Goal: Task Accomplishment & Management: Manage account settings

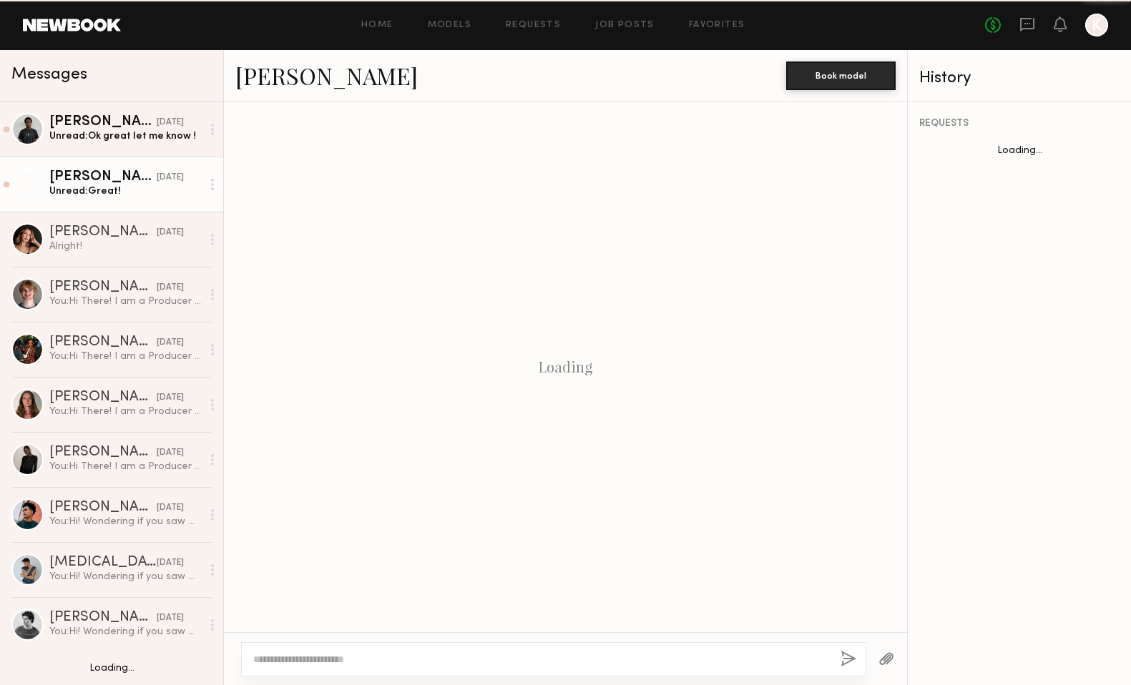
scroll to position [807, 0]
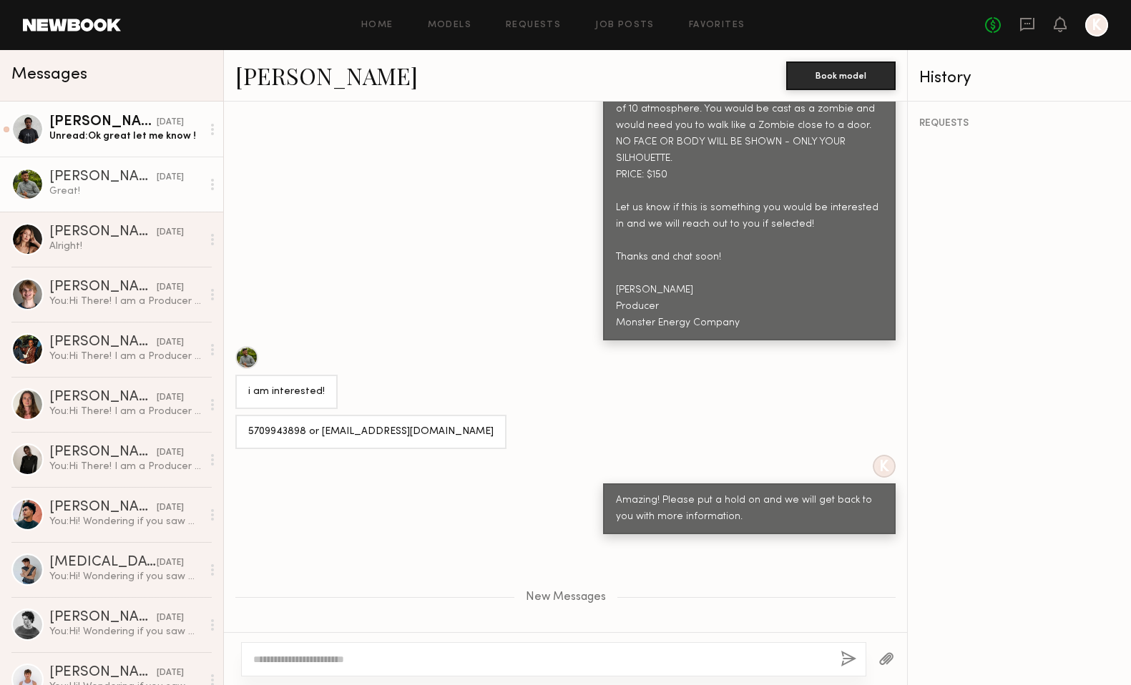
click at [112, 147] on link "Nigel M. yesterday Unread: Ok great let me know !" at bounding box center [111, 129] width 223 height 55
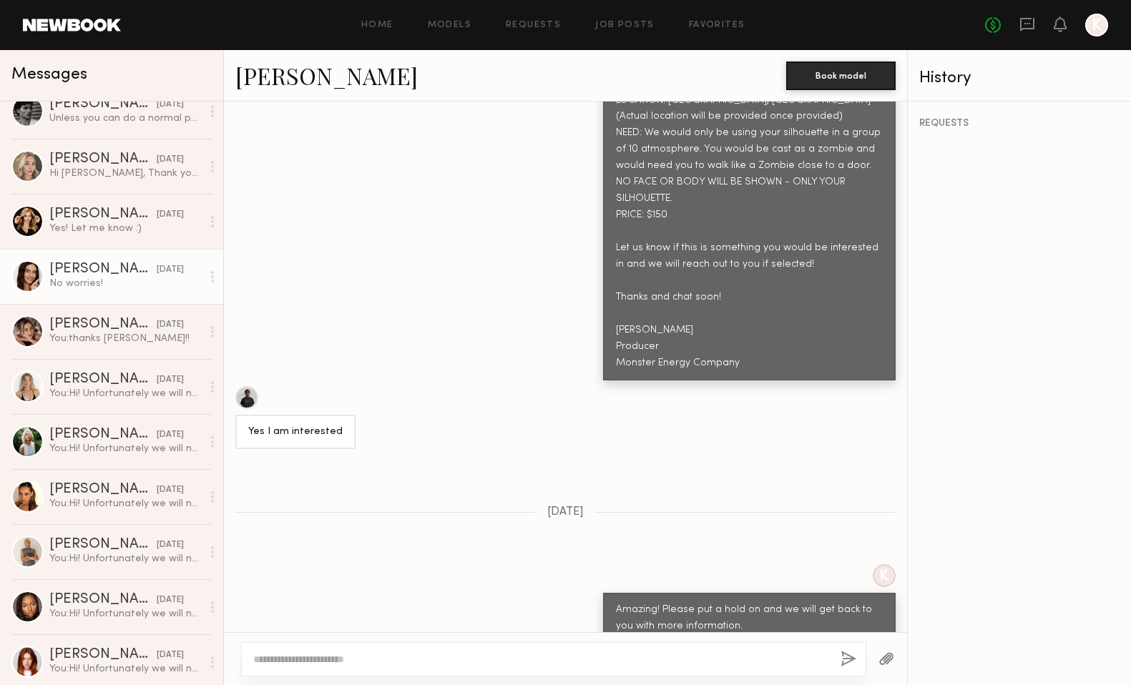
scroll to position [2061, 0]
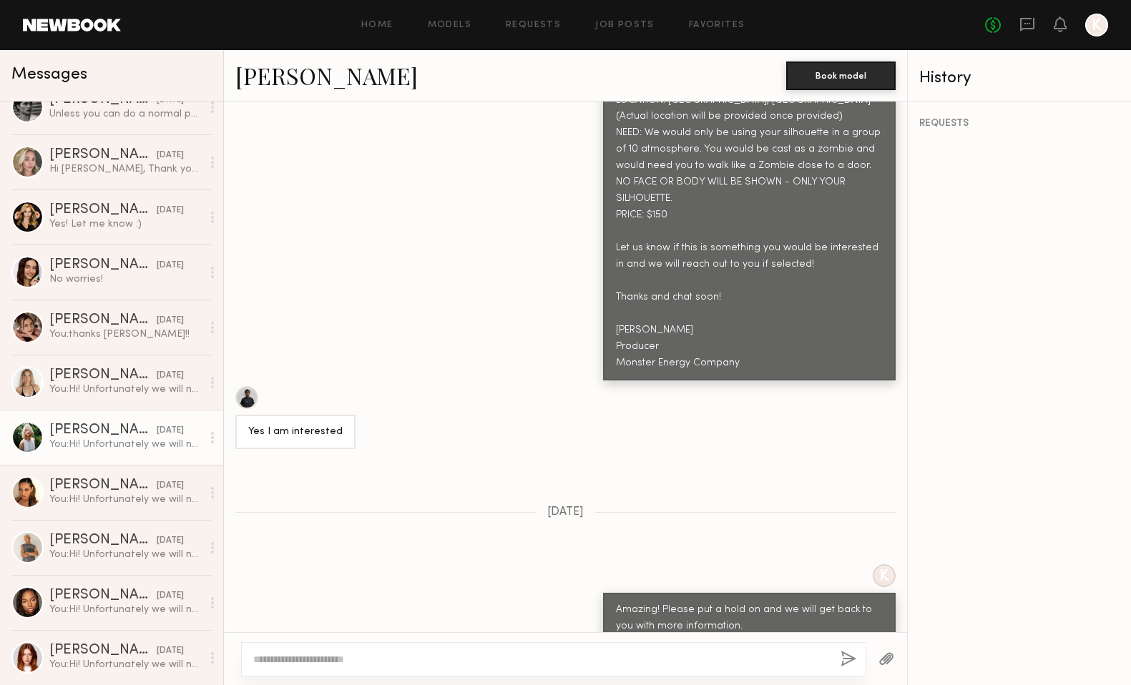
click at [90, 423] on link "Foster M. 04/30/2025 You: Hi! Unfortunately we will not be moving forward with …" at bounding box center [111, 437] width 223 height 55
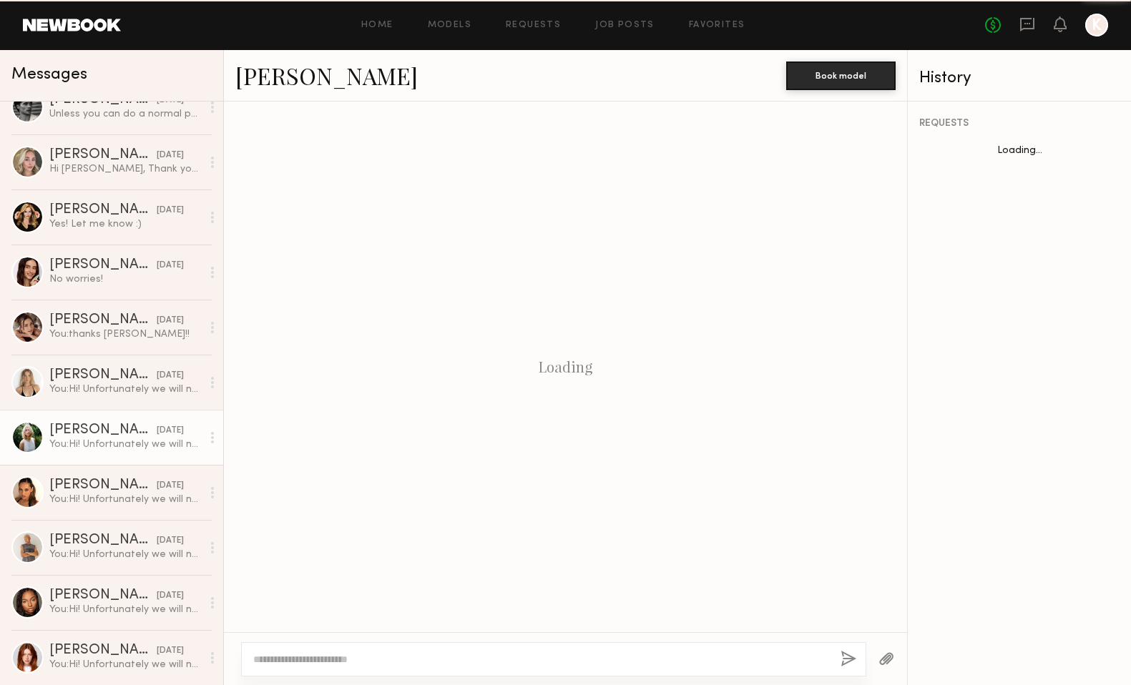
scroll to position [797, 0]
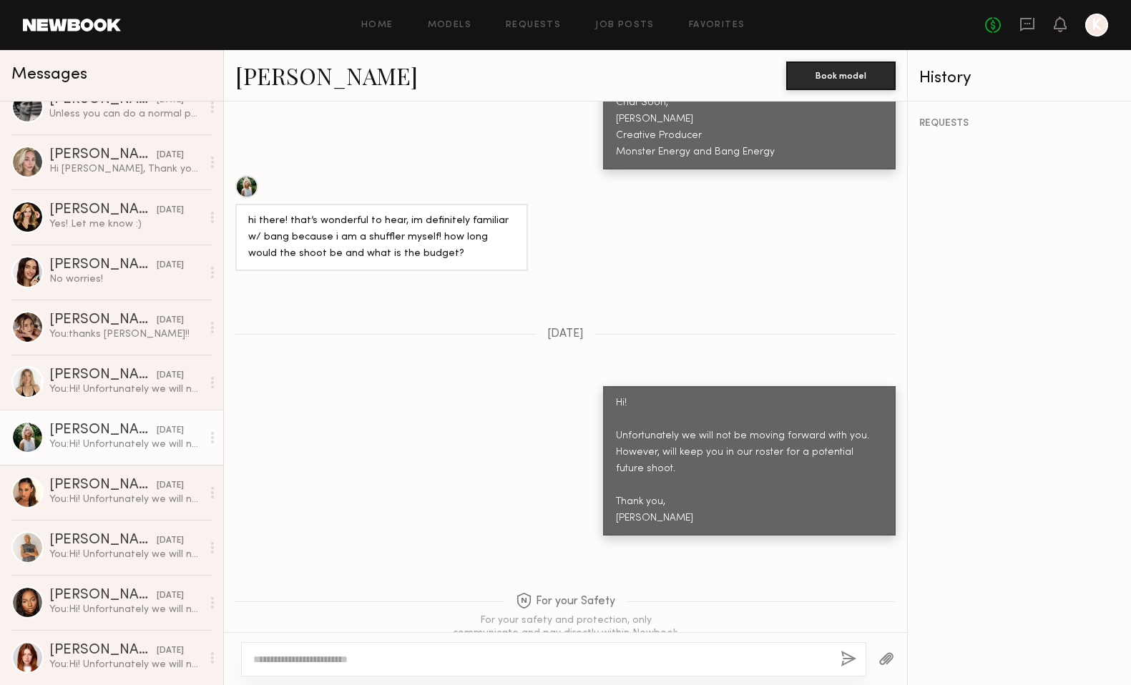
click at [287, 76] on link "Foster M." at bounding box center [326, 75] width 182 height 31
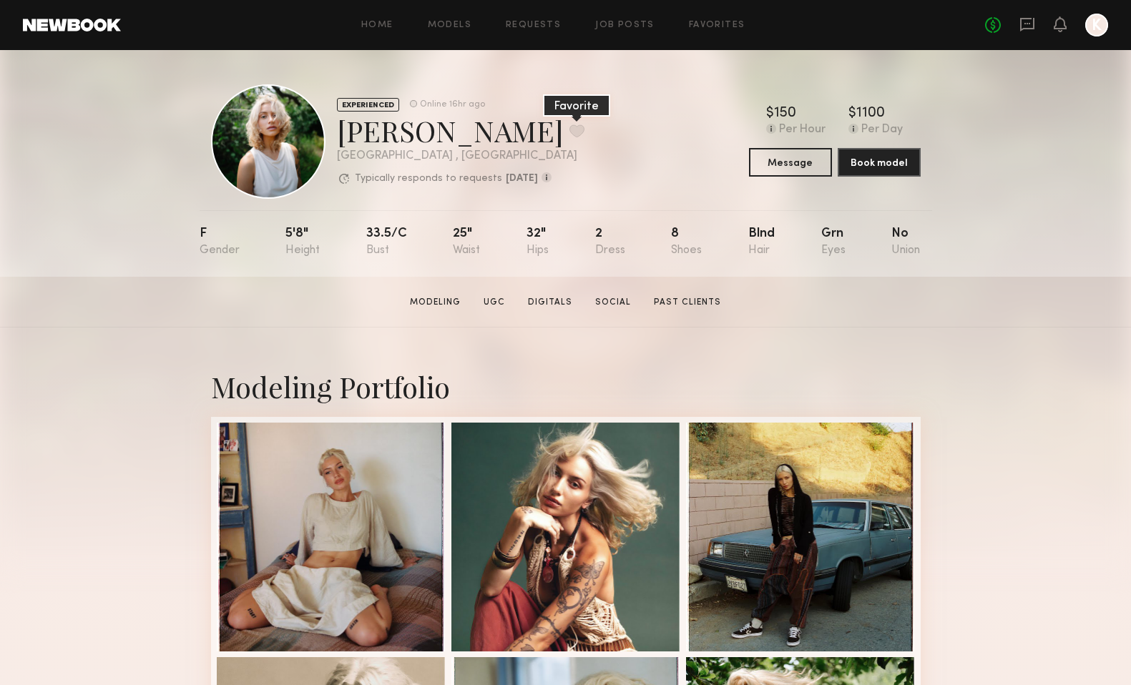
click at [570, 130] on button at bounding box center [577, 130] width 15 height 13
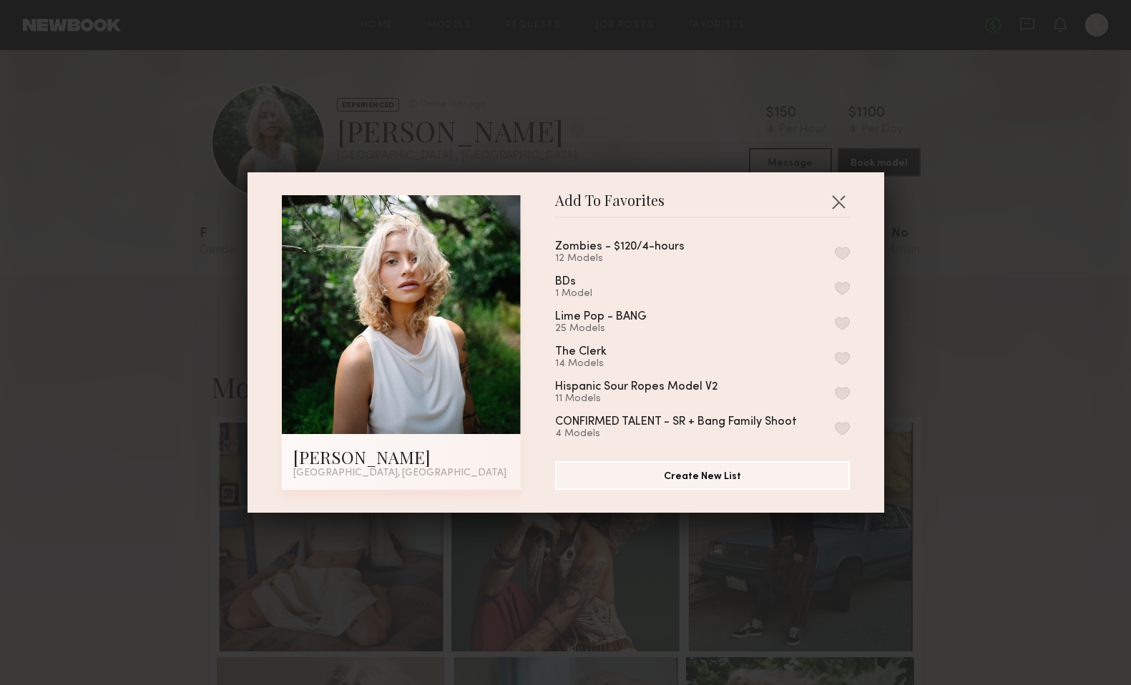
click at [844, 321] on button "button" at bounding box center [842, 323] width 15 height 13
click at [834, 206] on button "button" at bounding box center [838, 201] width 23 height 23
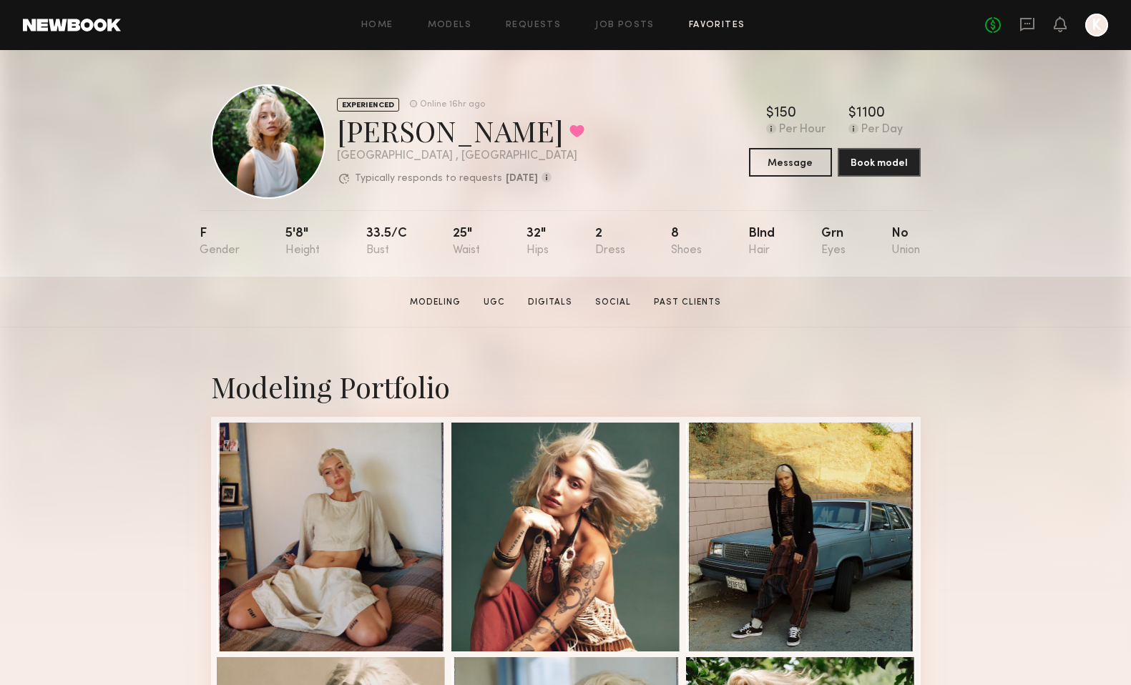
click at [721, 27] on link "Favorites" at bounding box center [717, 25] width 57 height 9
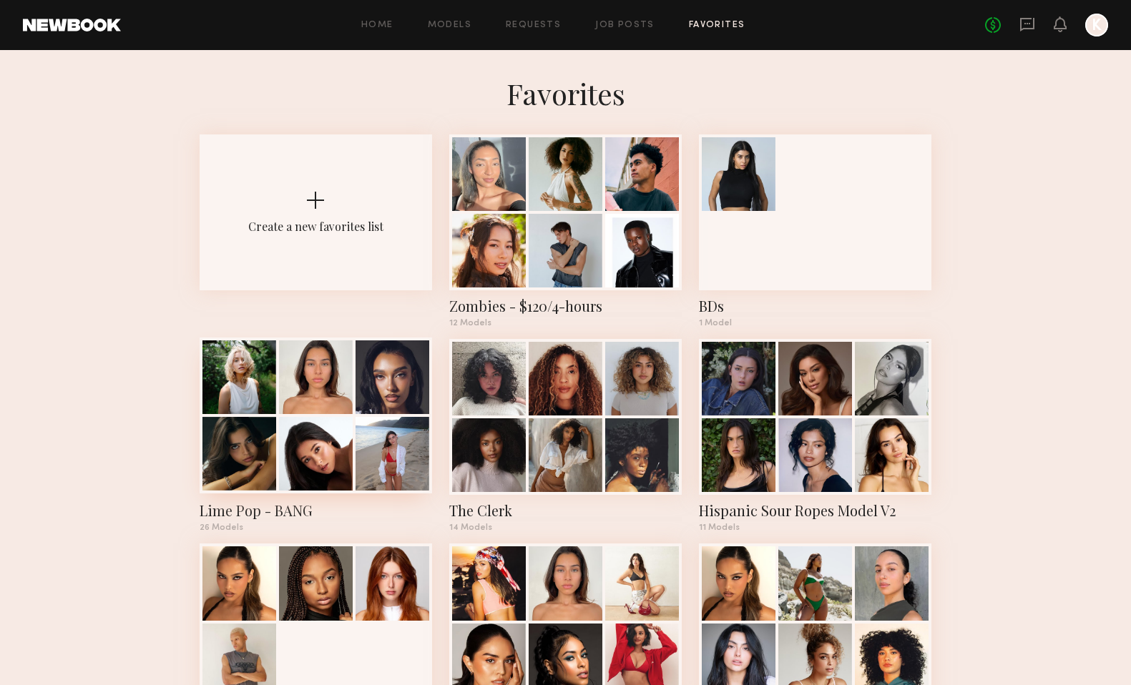
click at [356, 389] on div at bounding box center [393, 378] width 74 height 74
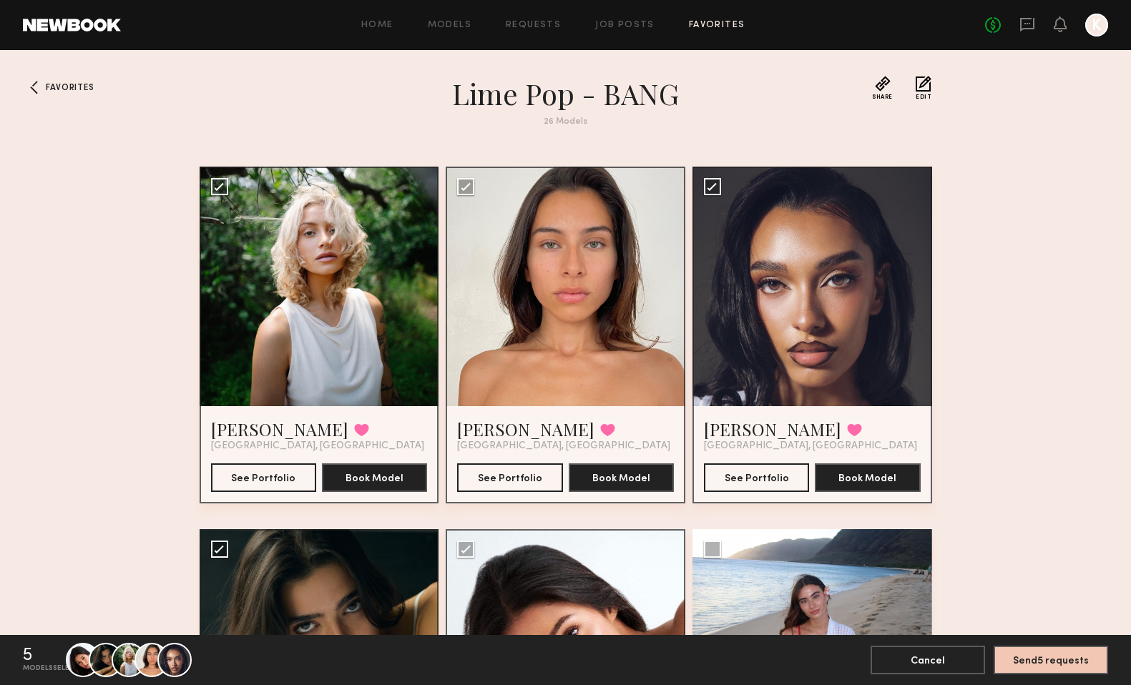
click at [920, 89] on button "Edit" at bounding box center [924, 88] width 16 height 24
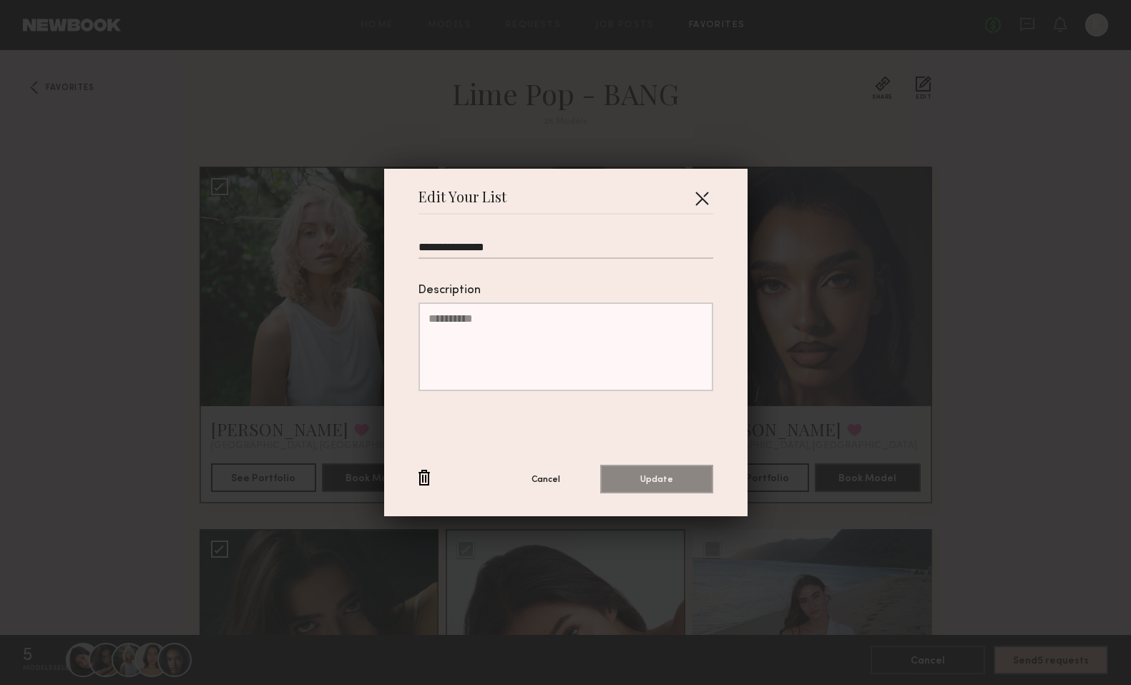
click at [707, 196] on button "button" at bounding box center [701, 198] width 23 height 23
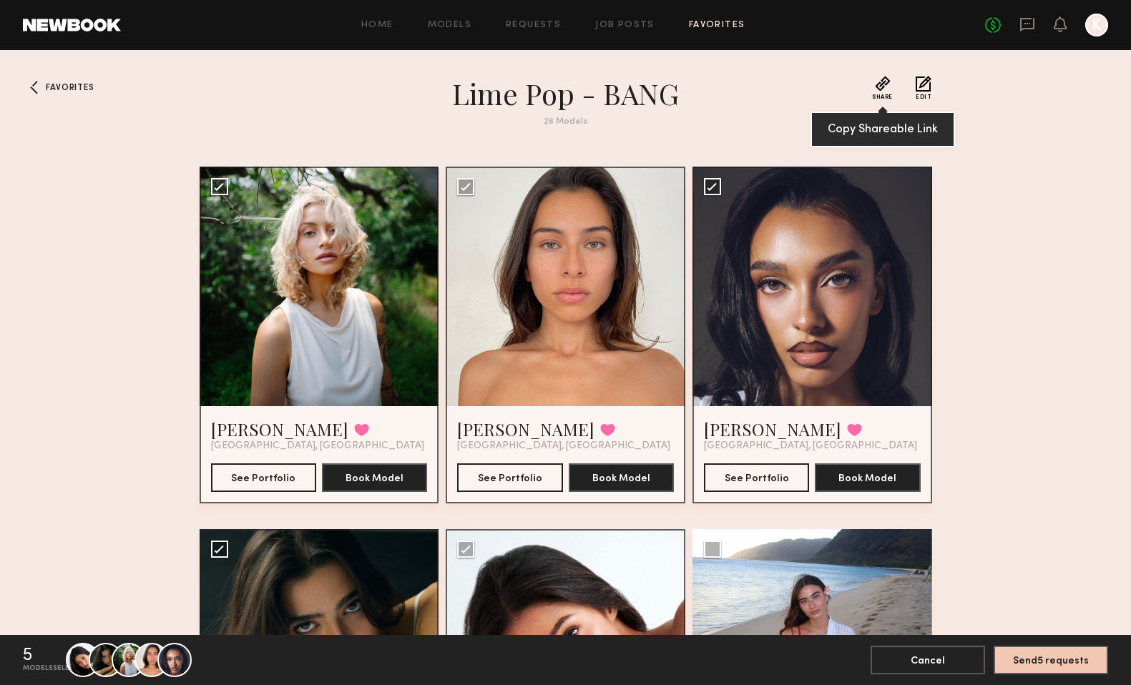
click at [882, 90] on button "Share" at bounding box center [882, 88] width 21 height 24
click at [741, 117] on div "26 Models" at bounding box center [565, 121] width 515 height 9
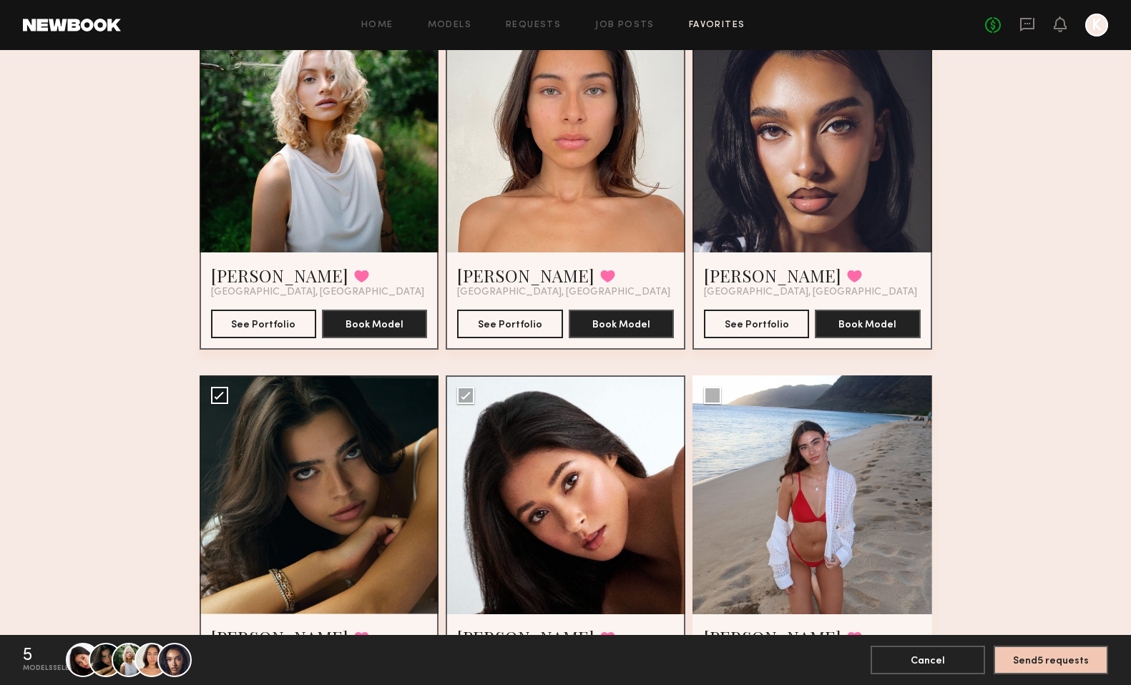
scroll to position [156, 0]
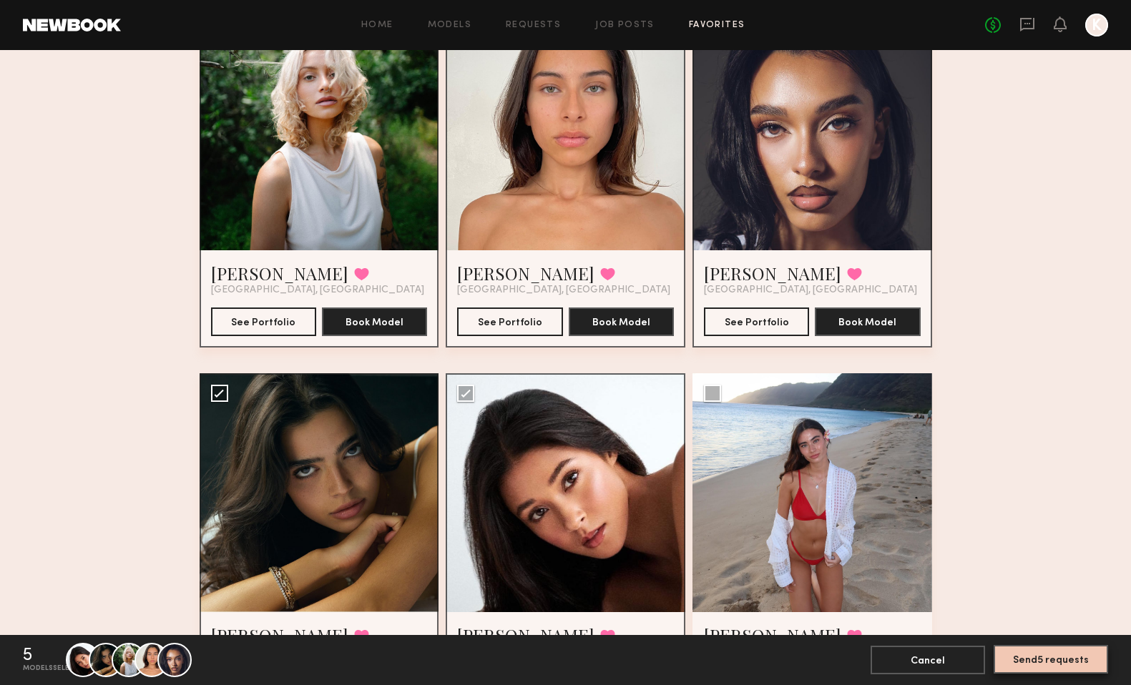
click at [1078, 658] on button "Send 5 requests" at bounding box center [1051, 659] width 114 height 29
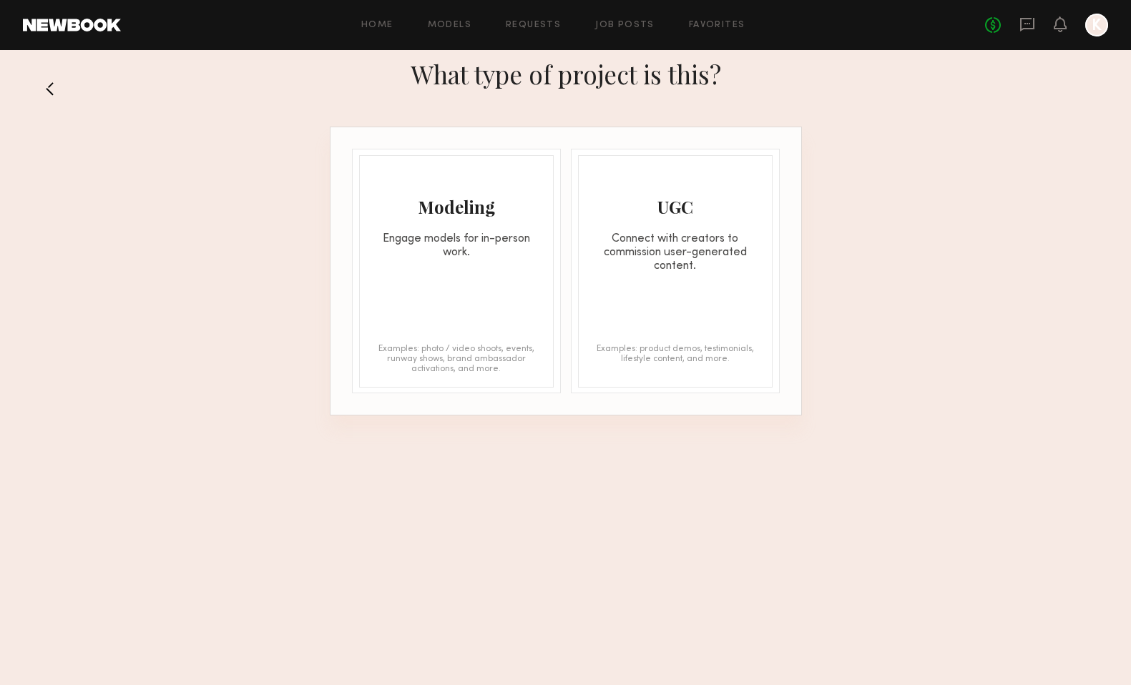
click at [489, 256] on div "Engage models for in-person work." at bounding box center [456, 246] width 193 height 27
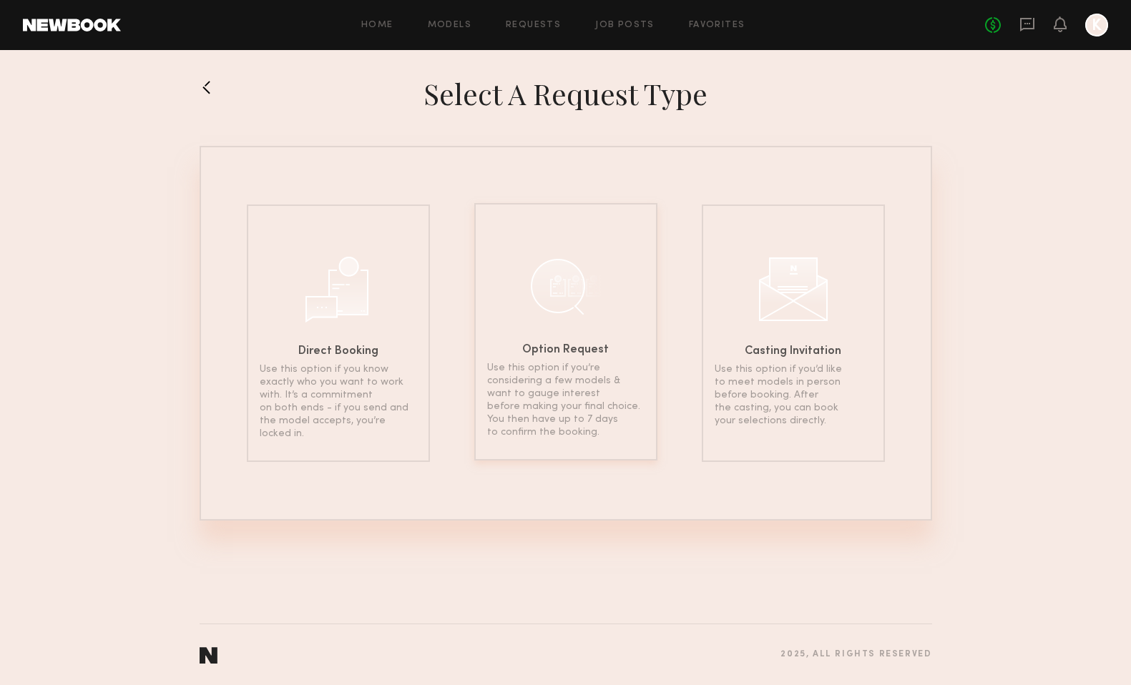
click at [563, 366] on p "Use this option if you’re considering a few models & want to gauge interest bef…" at bounding box center [565, 400] width 157 height 77
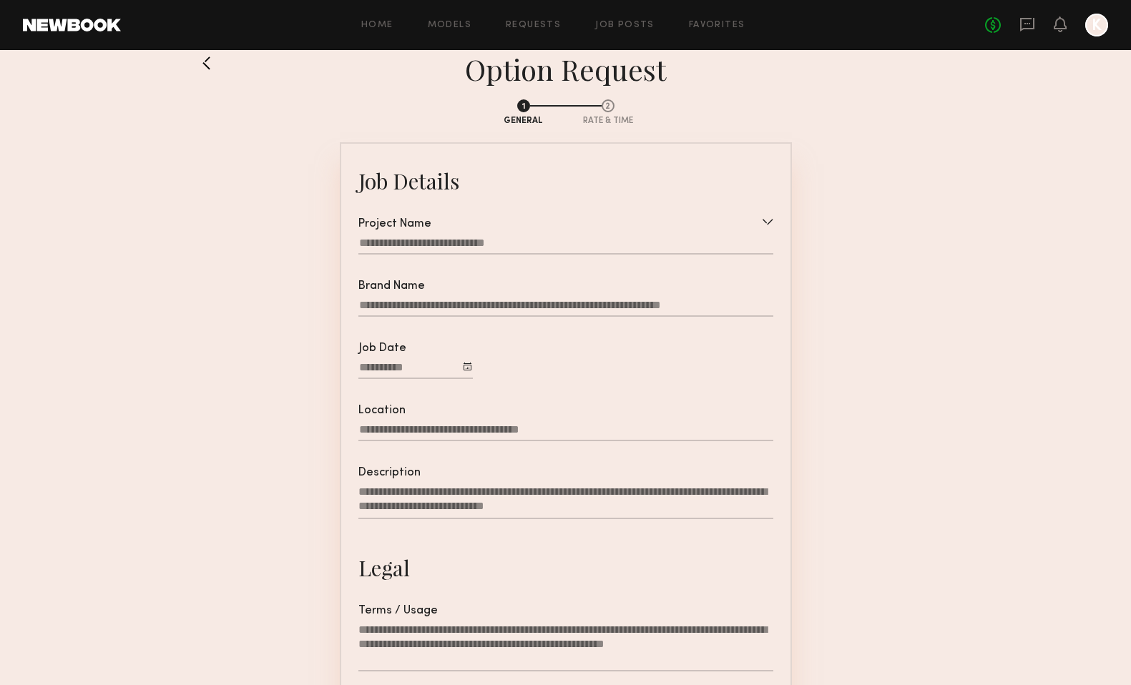
scroll to position [21, 0]
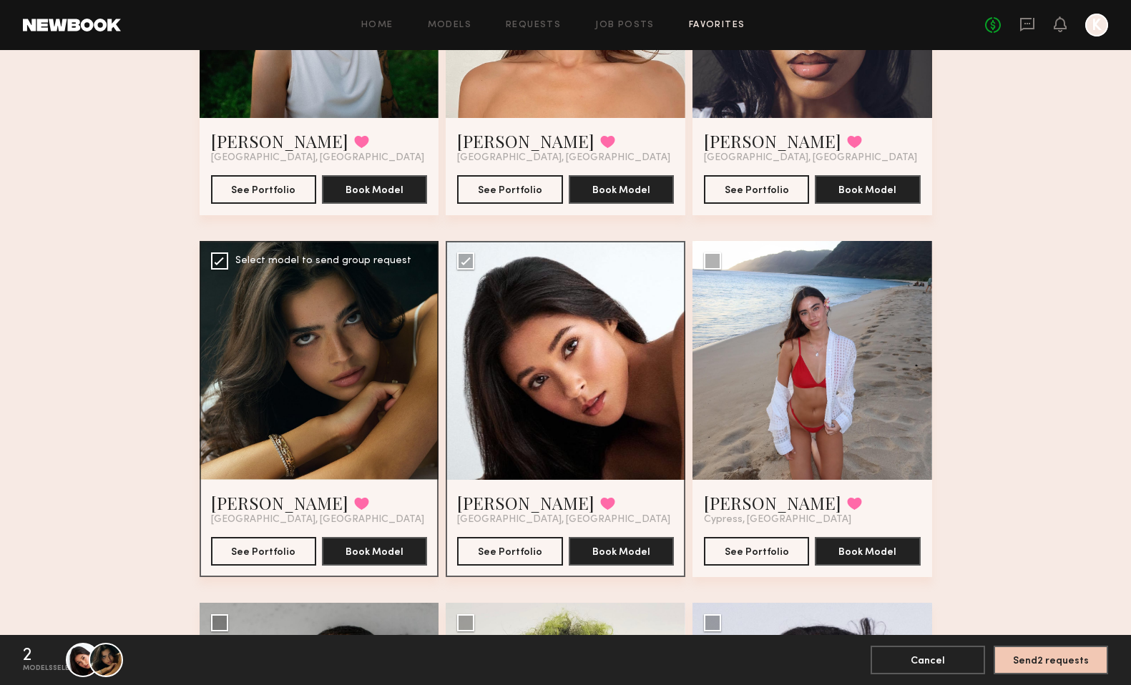
scroll to position [292, 0]
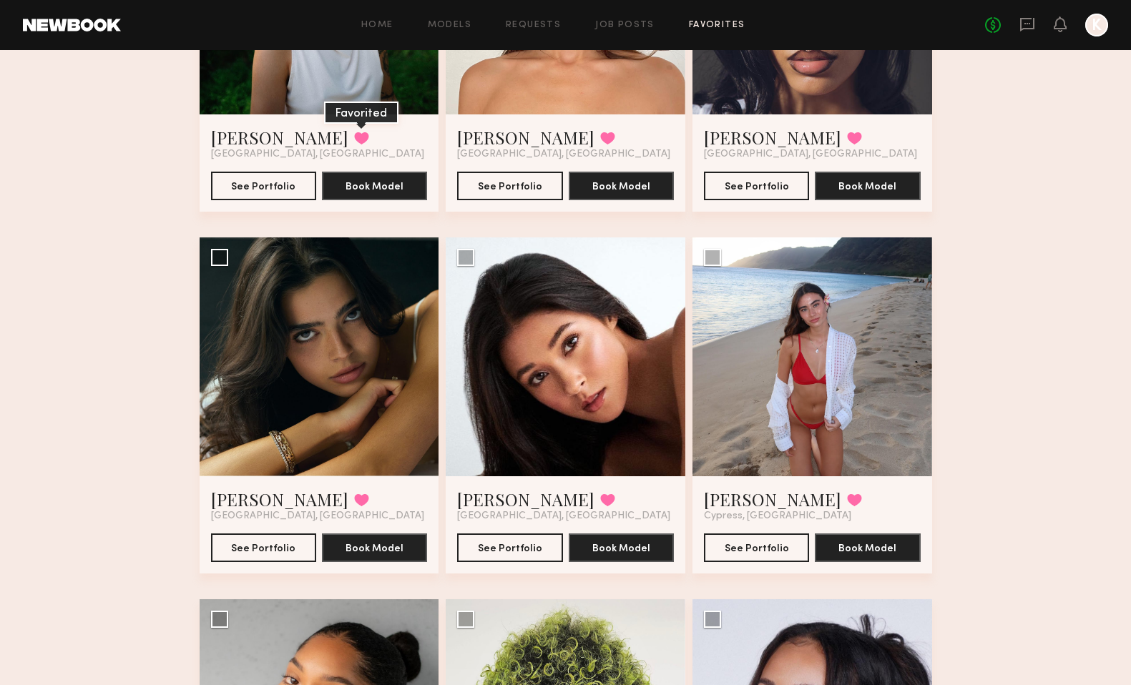
click at [354, 139] on button at bounding box center [361, 138] width 15 height 13
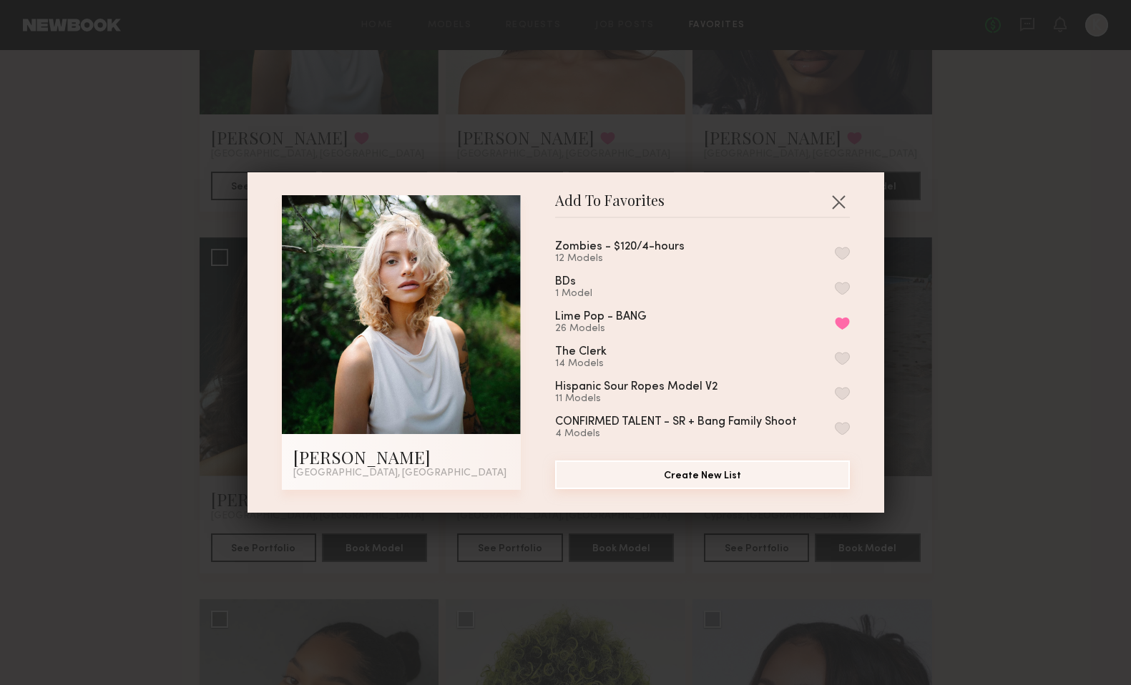
click at [709, 471] on button "Create New List" at bounding box center [702, 475] width 295 height 29
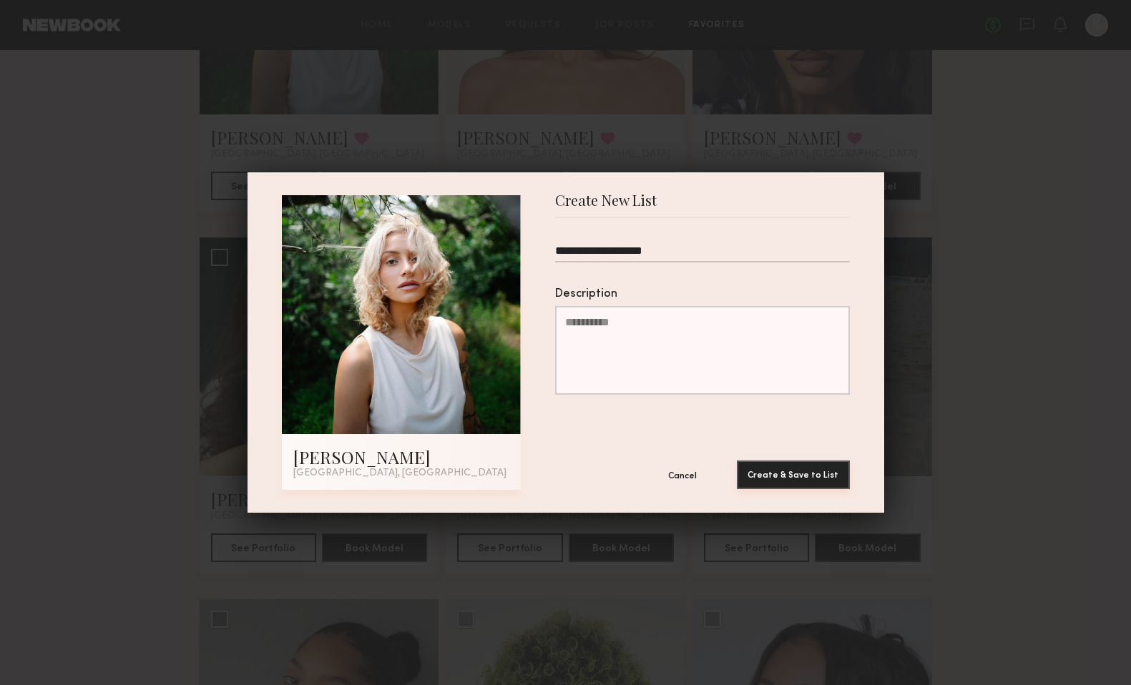
type input "**********"
click at [836, 482] on button "Create & Save to List" at bounding box center [793, 475] width 113 height 29
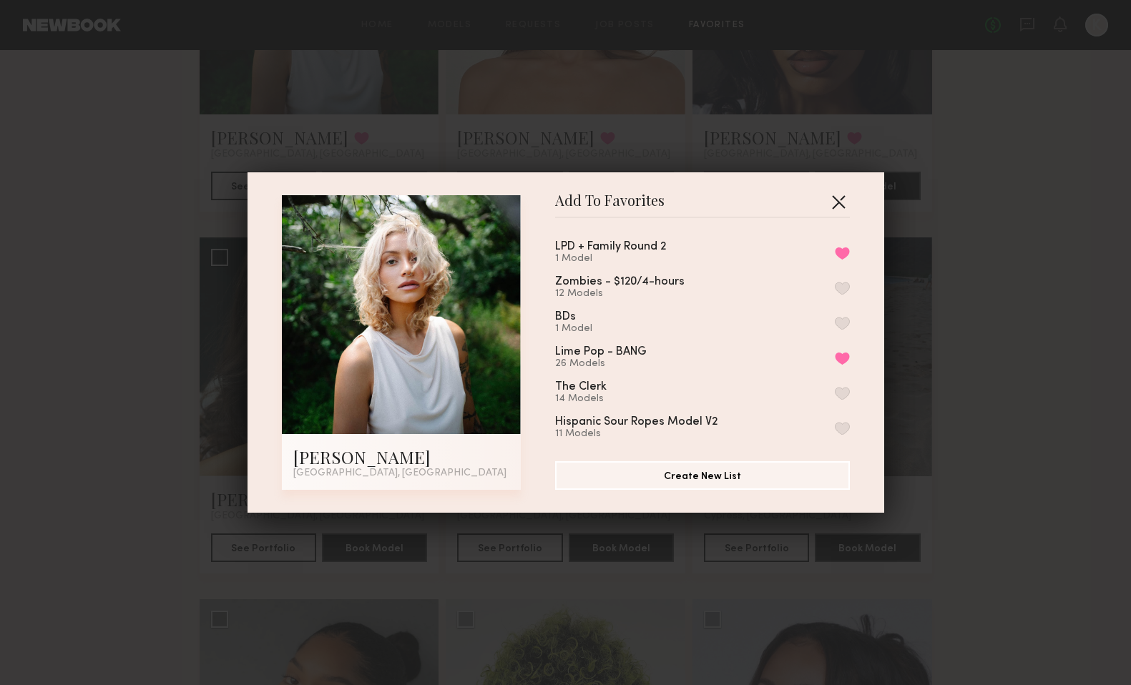
click at [841, 204] on button "button" at bounding box center [838, 201] width 23 height 23
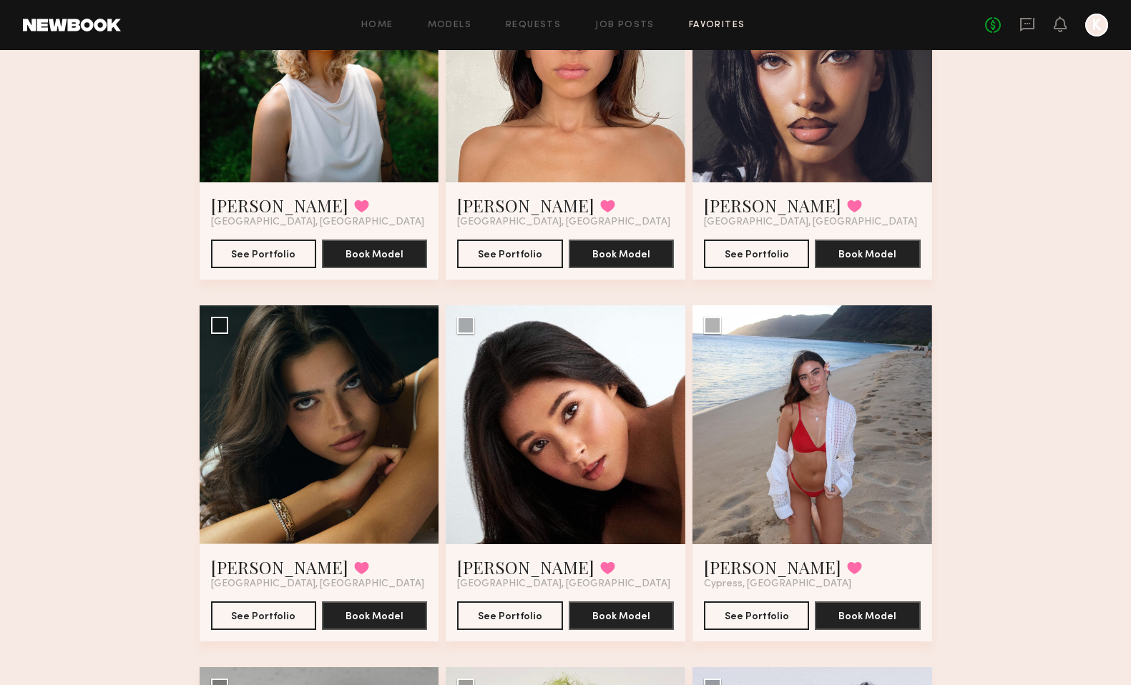
scroll to position [219, 0]
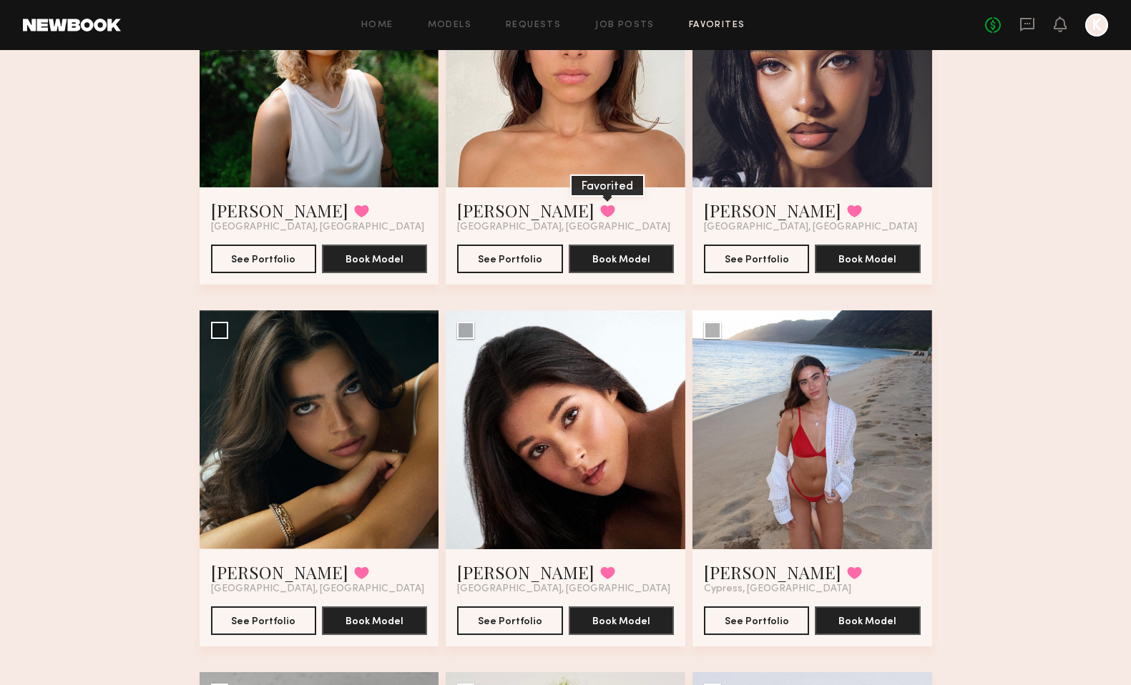
click at [600, 210] on button at bounding box center [607, 211] width 15 height 13
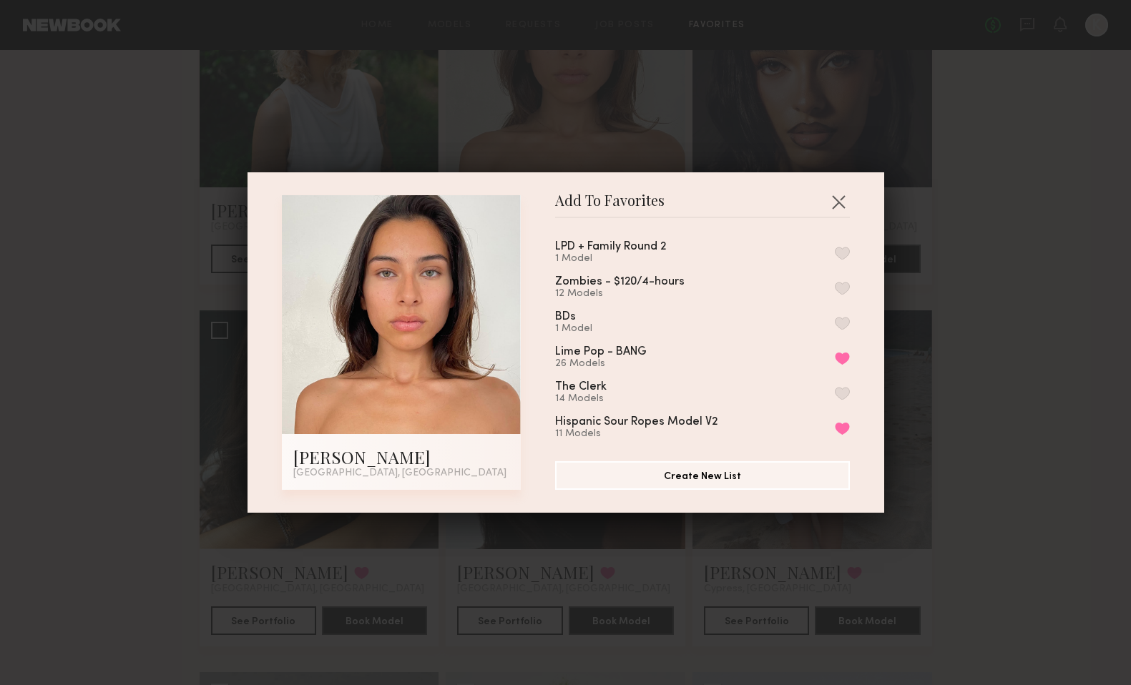
click at [843, 255] on button "button" at bounding box center [842, 253] width 15 height 13
click at [841, 202] on button "button" at bounding box center [838, 201] width 23 height 23
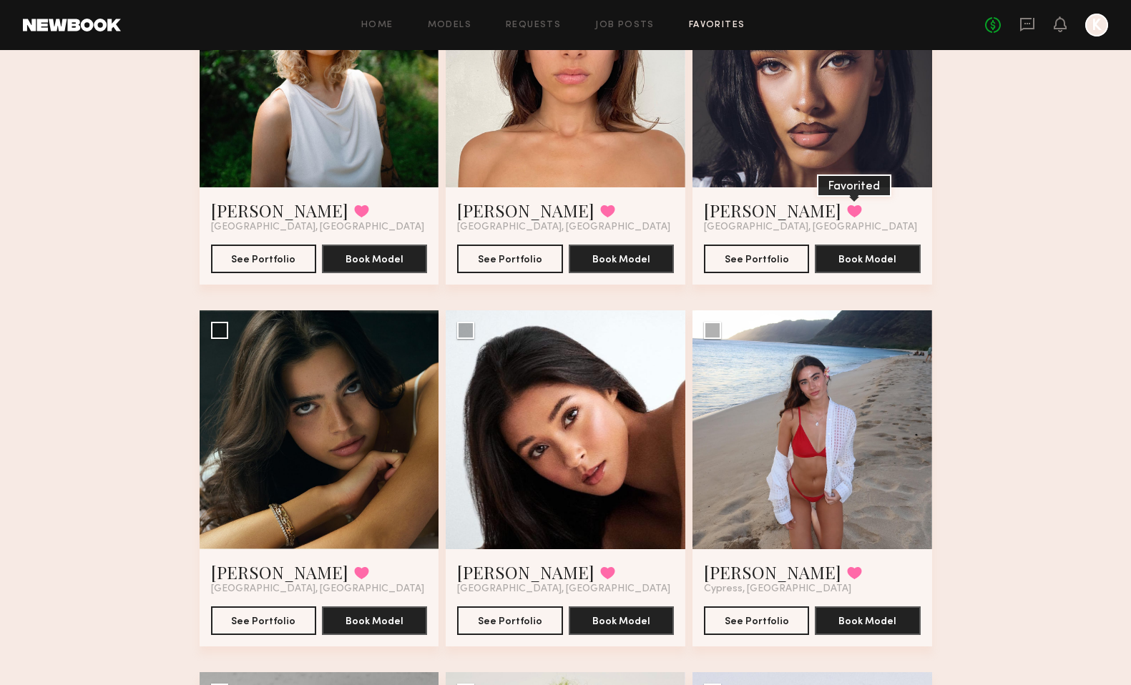
click at [847, 210] on button at bounding box center [854, 211] width 15 height 13
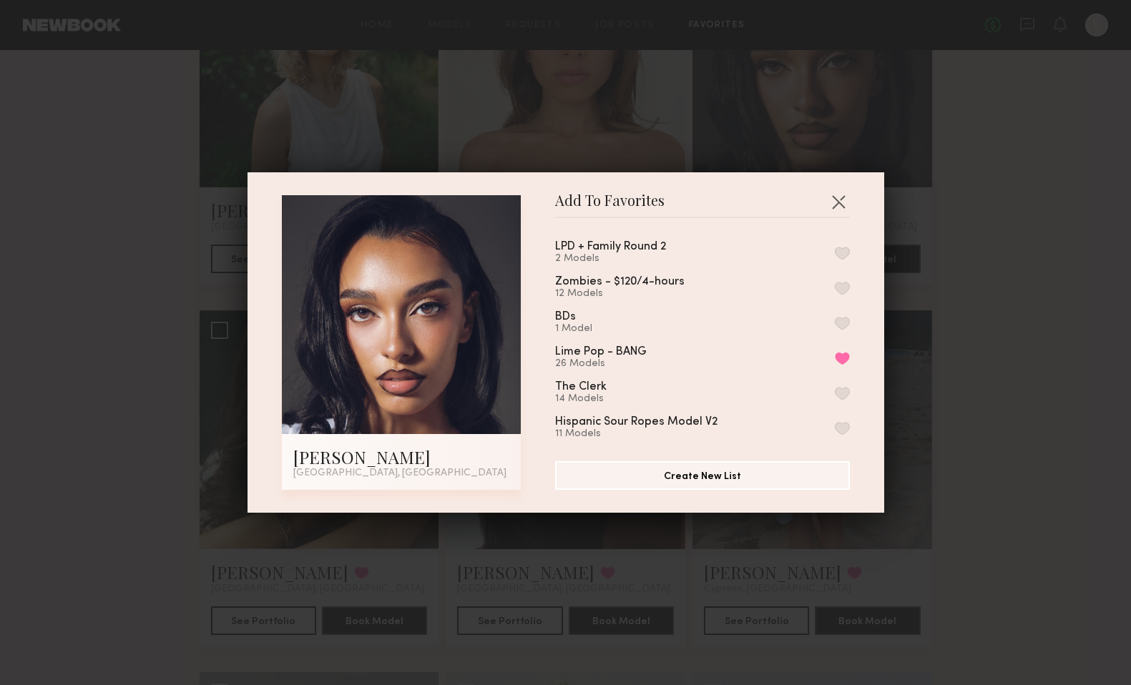
click at [842, 255] on button "button" at bounding box center [842, 253] width 15 height 13
click at [845, 195] on button "button" at bounding box center [838, 201] width 23 height 23
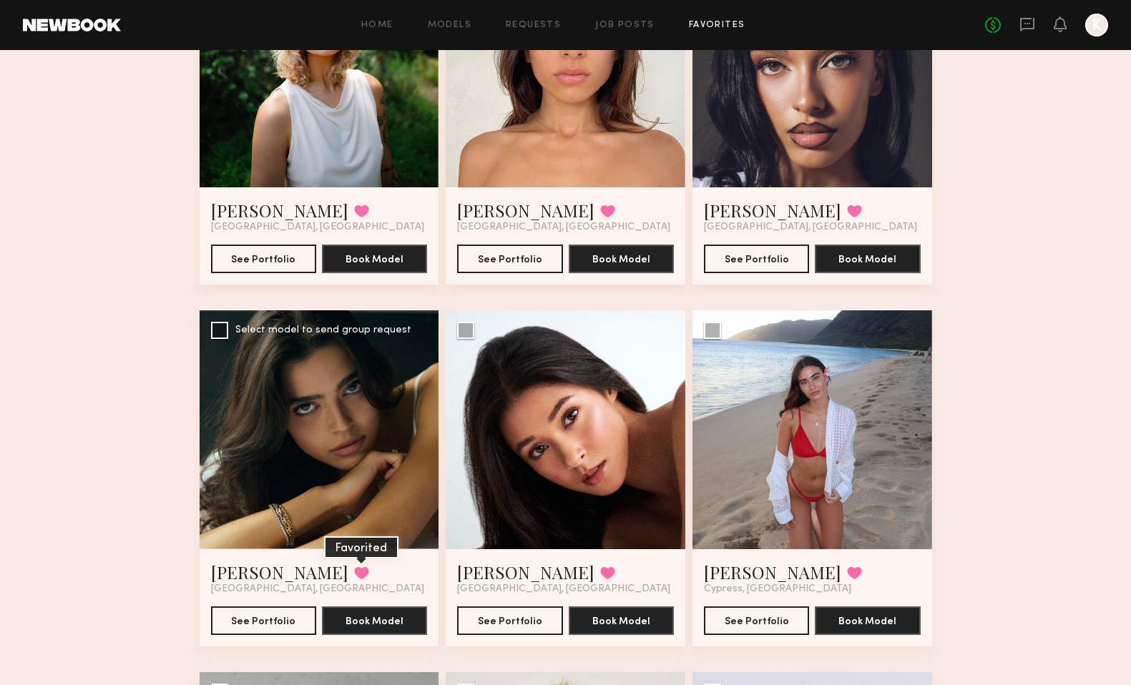
click at [354, 570] on button at bounding box center [361, 573] width 15 height 13
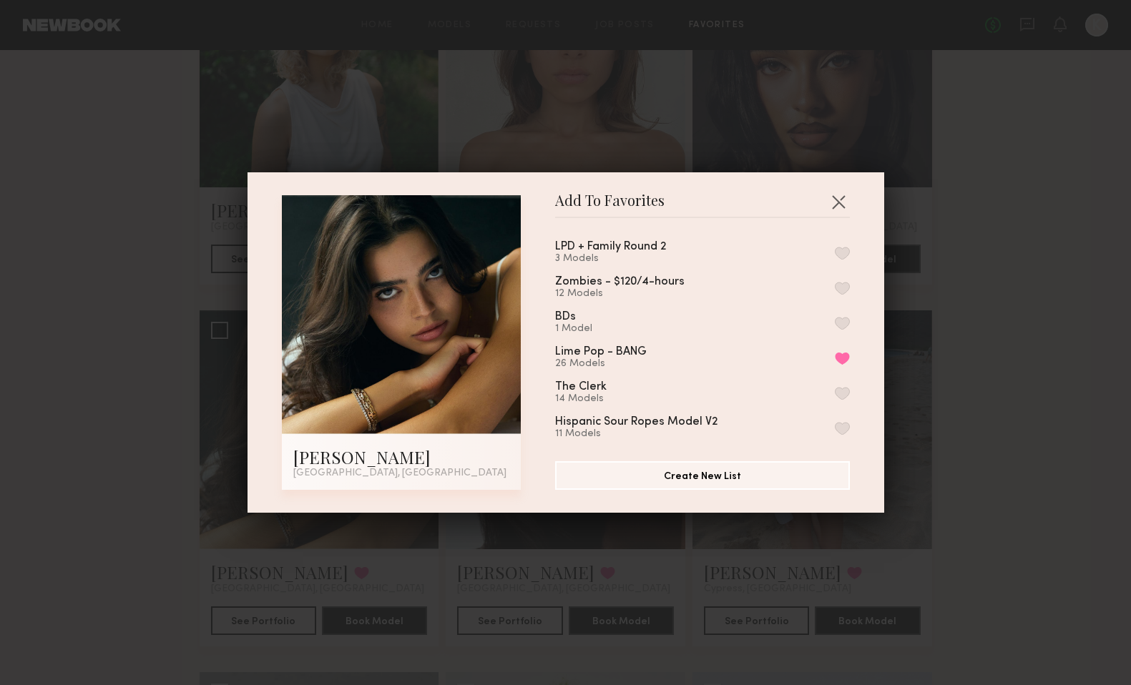
click at [844, 250] on button "button" at bounding box center [842, 253] width 15 height 13
click at [836, 201] on button "button" at bounding box center [838, 201] width 23 height 23
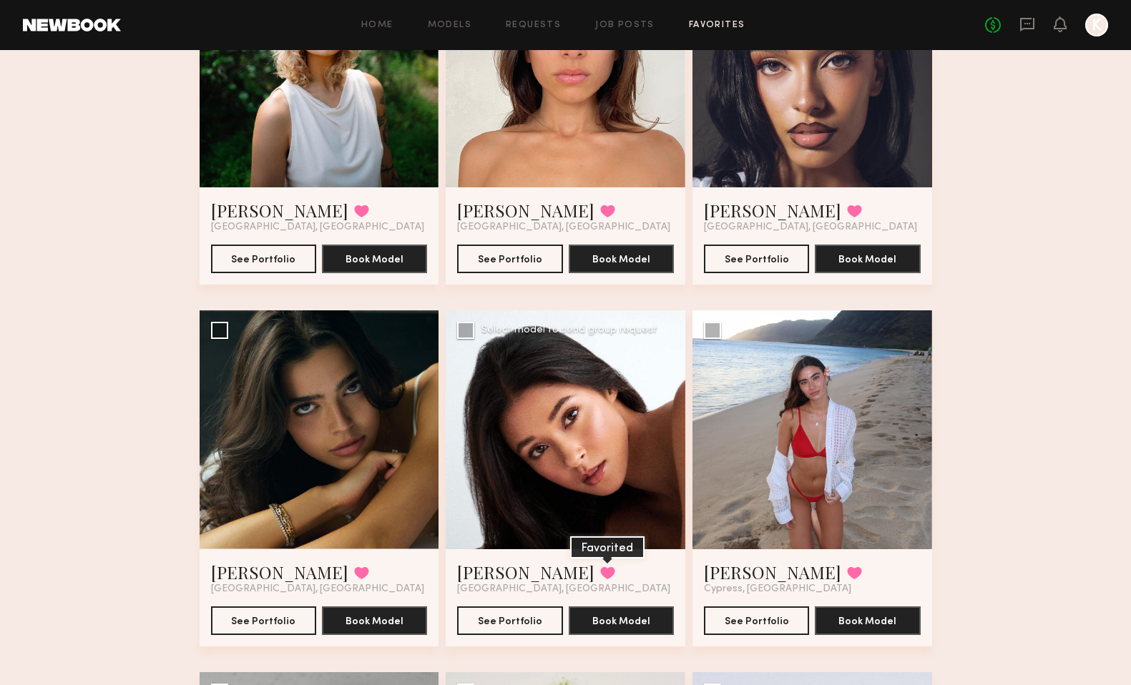
click at [600, 574] on button at bounding box center [607, 573] width 15 height 13
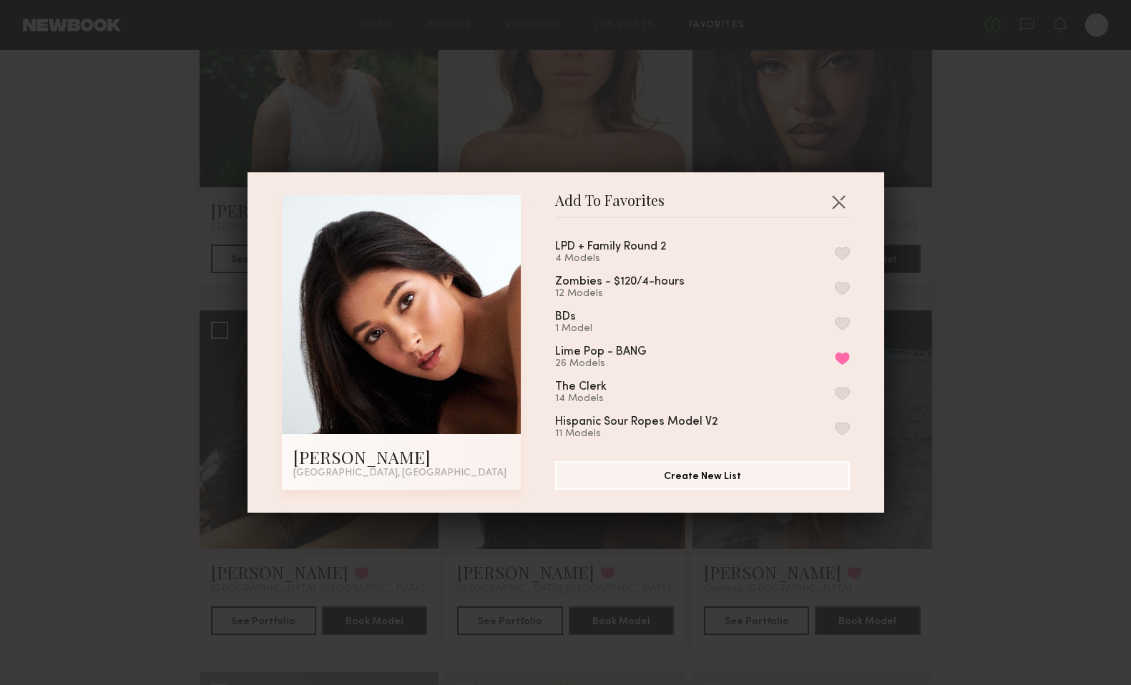
click at [846, 249] on button "button" at bounding box center [842, 253] width 15 height 13
click at [843, 198] on button "button" at bounding box center [838, 201] width 23 height 23
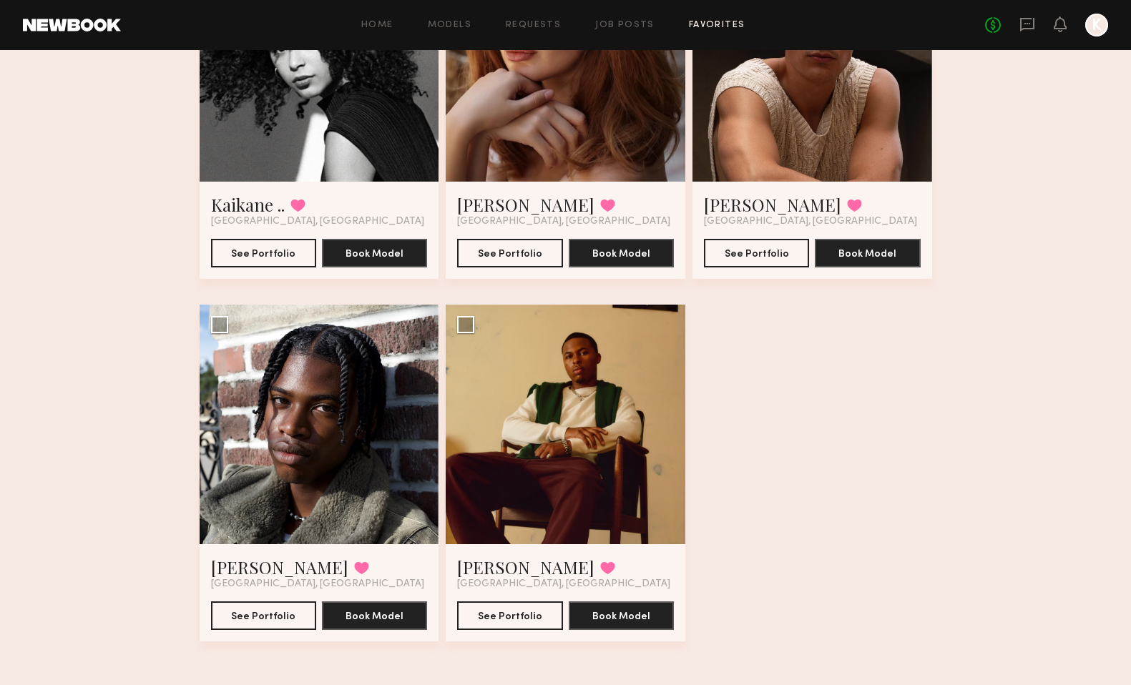
scroll to position [2765, 0]
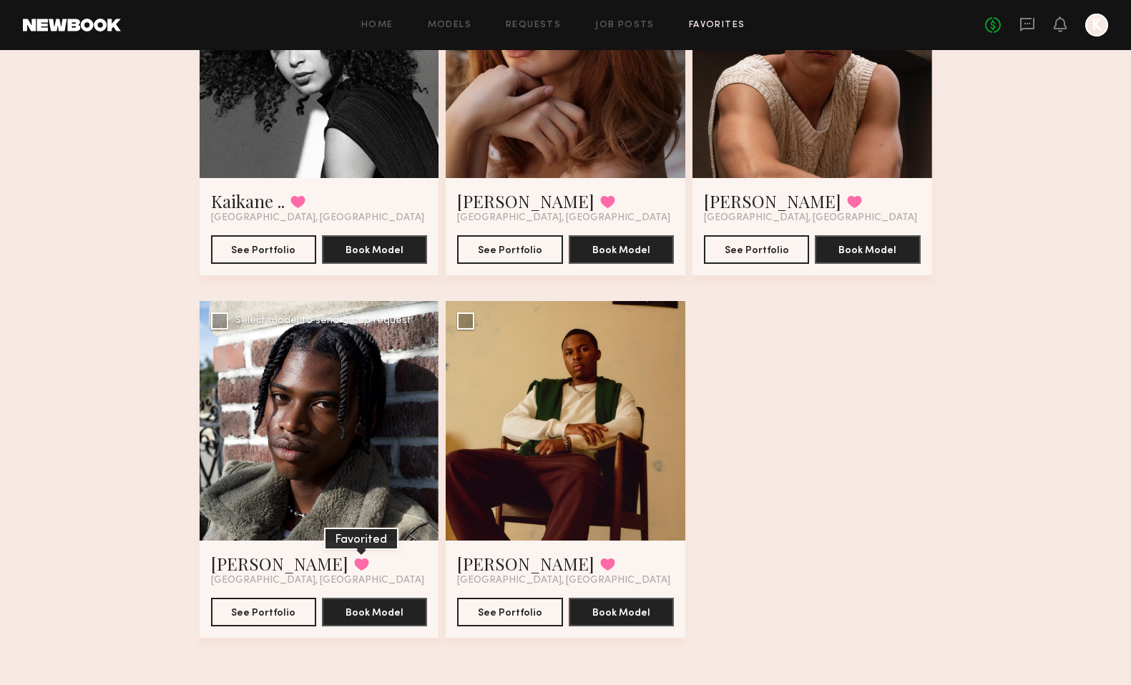
click at [354, 563] on button at bounding box center [361, 564] width 15 height 13
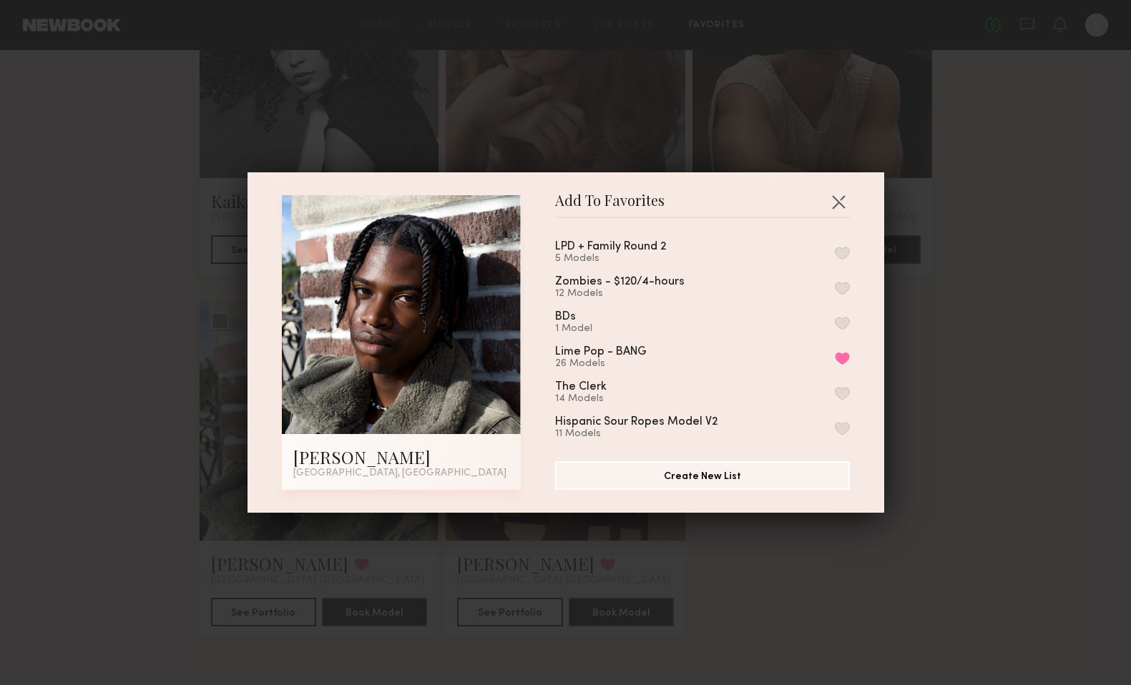
click at [849, 251] on button "button" at bounding box center [842, 253] width 15 height 13
click at [842, 202] on button "button" at bounding box center [838, 201] width 23 height 23
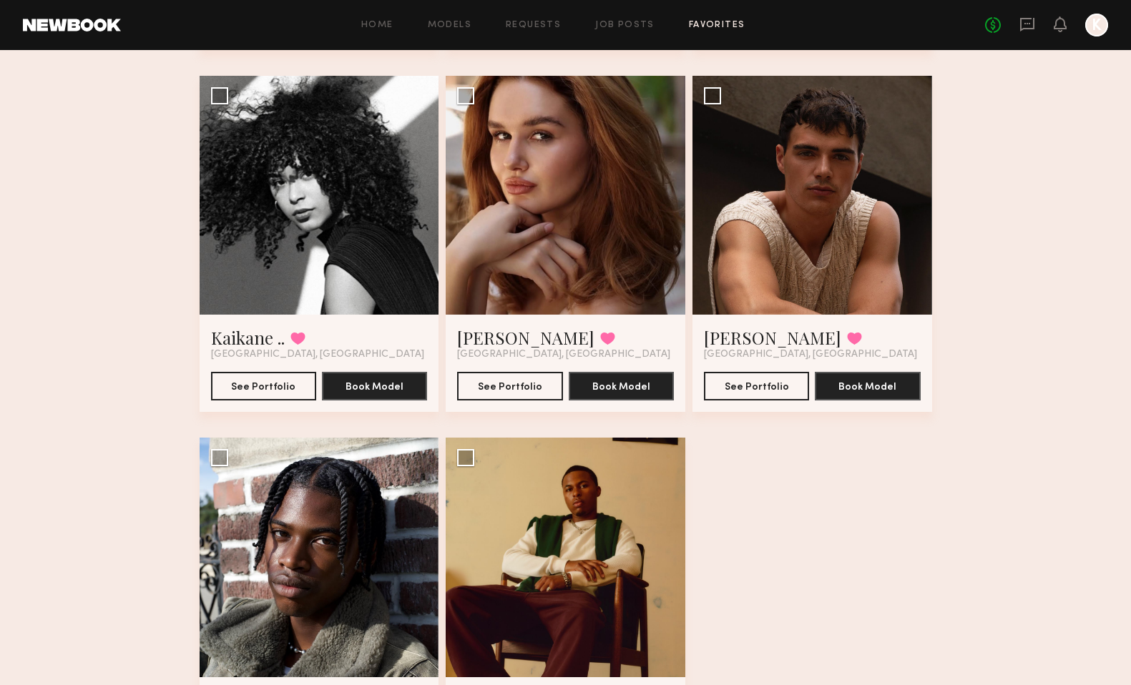
scroll to position [2614, 0]
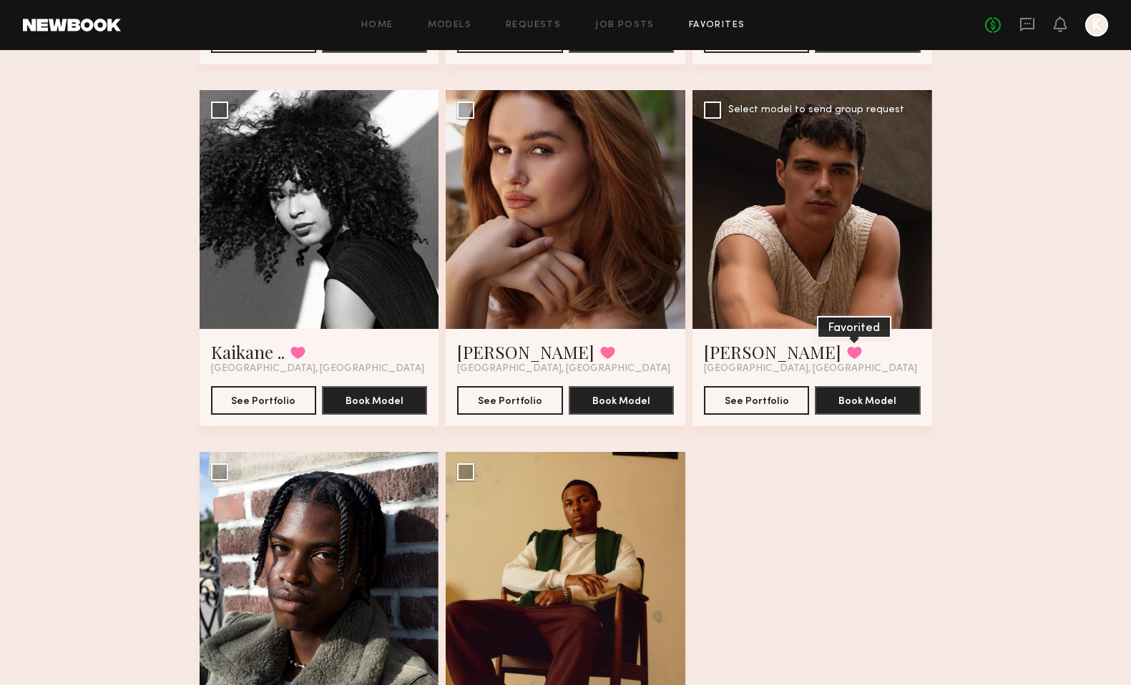
click at [847, 350] on button at bounding box center [854, 352] width 15 height 13
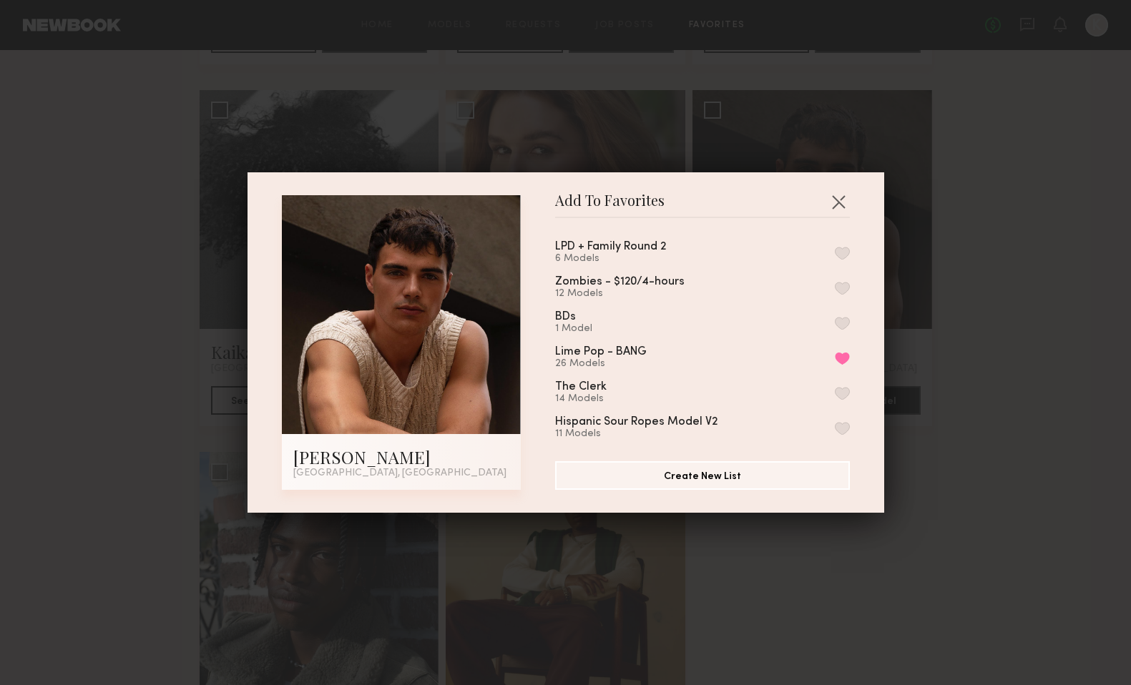
click at [840, 254] on button "button" at bounding box center [842, 253] width 15 height 13
click at [842, 197] on button "button" at bounding box center [838, 201] width 23 height 23
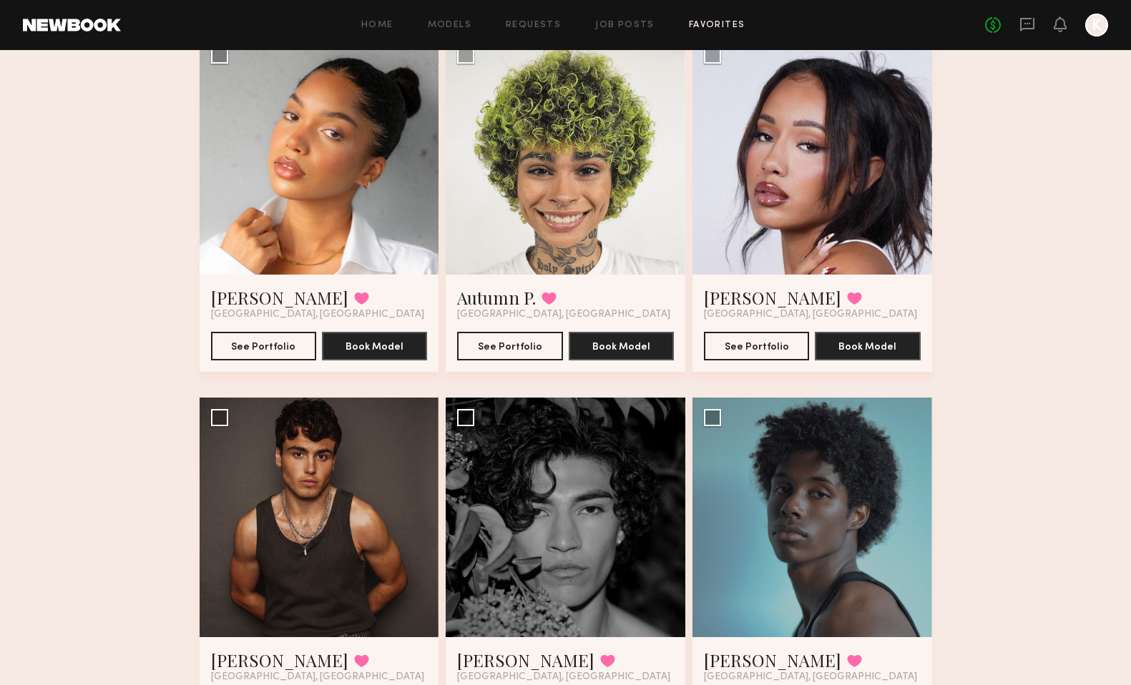
scroll to position [856, 0]
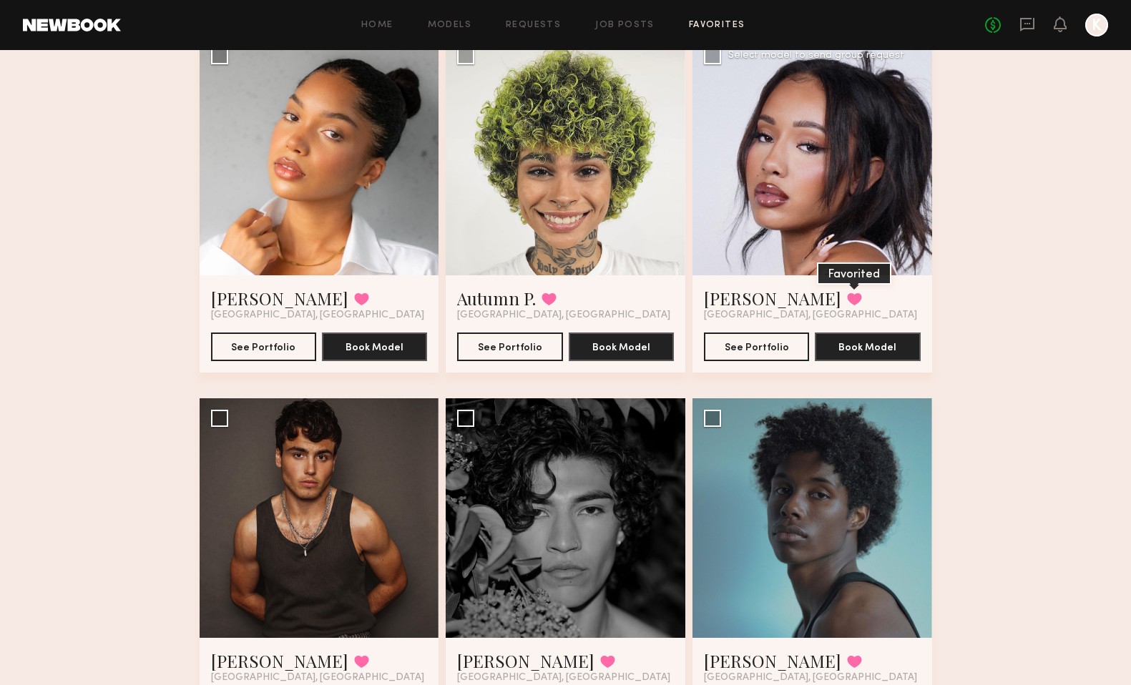
click at [847, 296] on button at bounding box center [854, 299] width 15 height 13
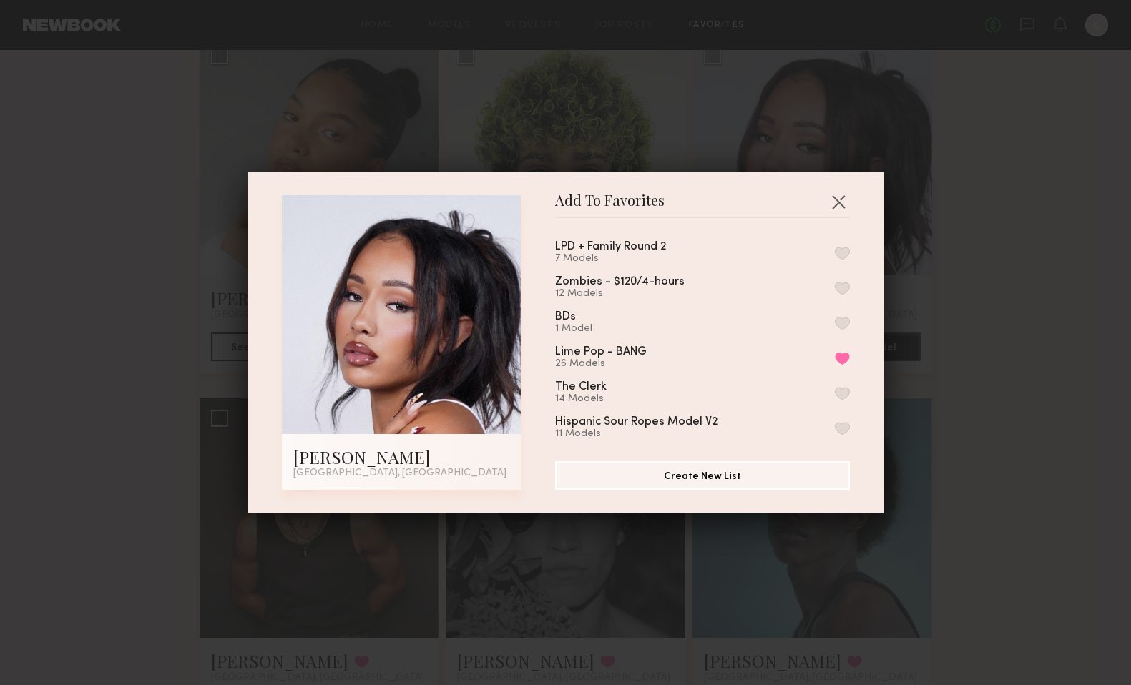
click at [846, 252] on button "button" at bounding box center [842, 253] width 15 height 13
click at [841, 197] on button "button" at bounding box center [838, 201] width 23 height 23
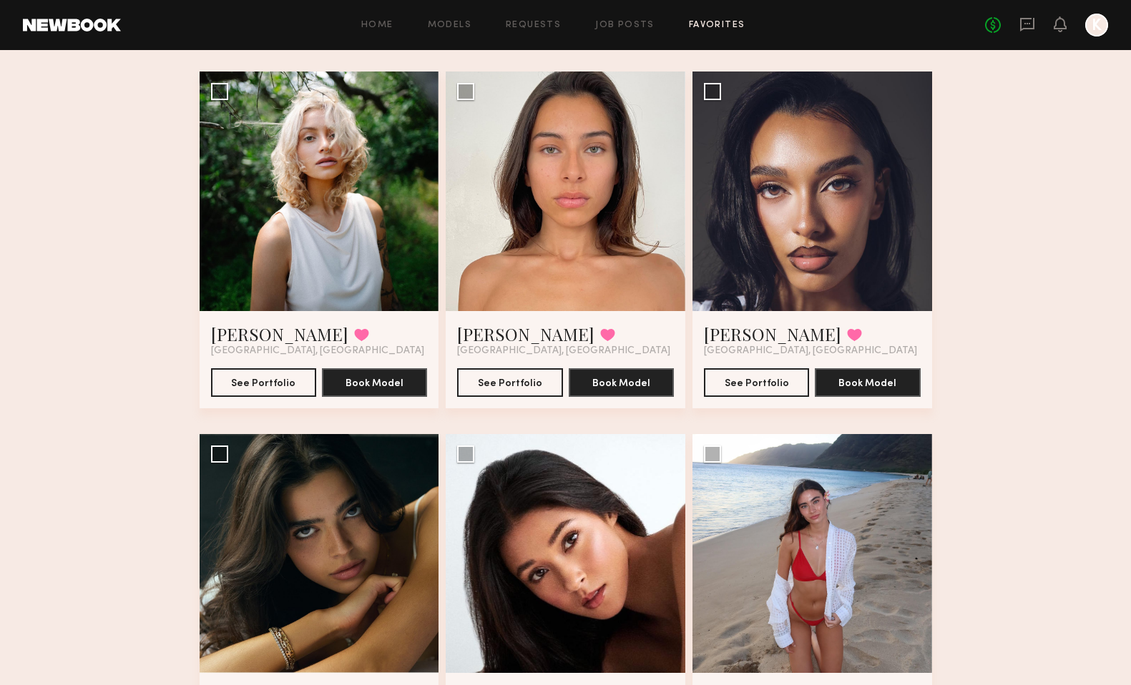
scroll to position [0, 0]
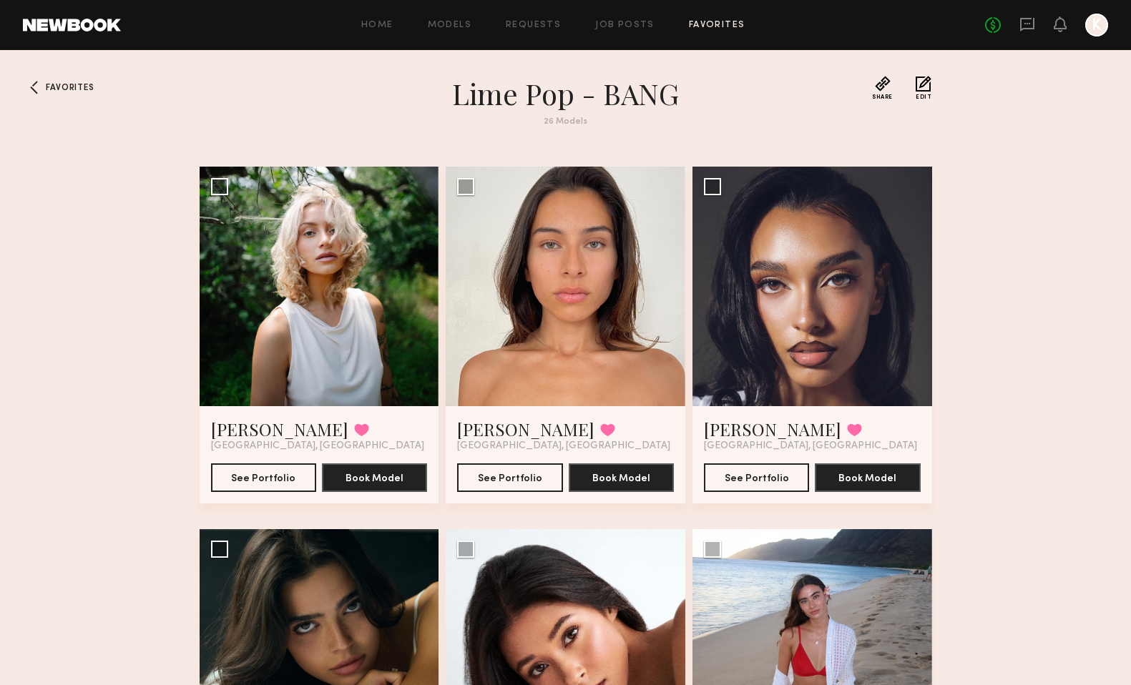
click at [728, 21] on link "Favorites" at bounding box center [717, 25] width 57 height 9
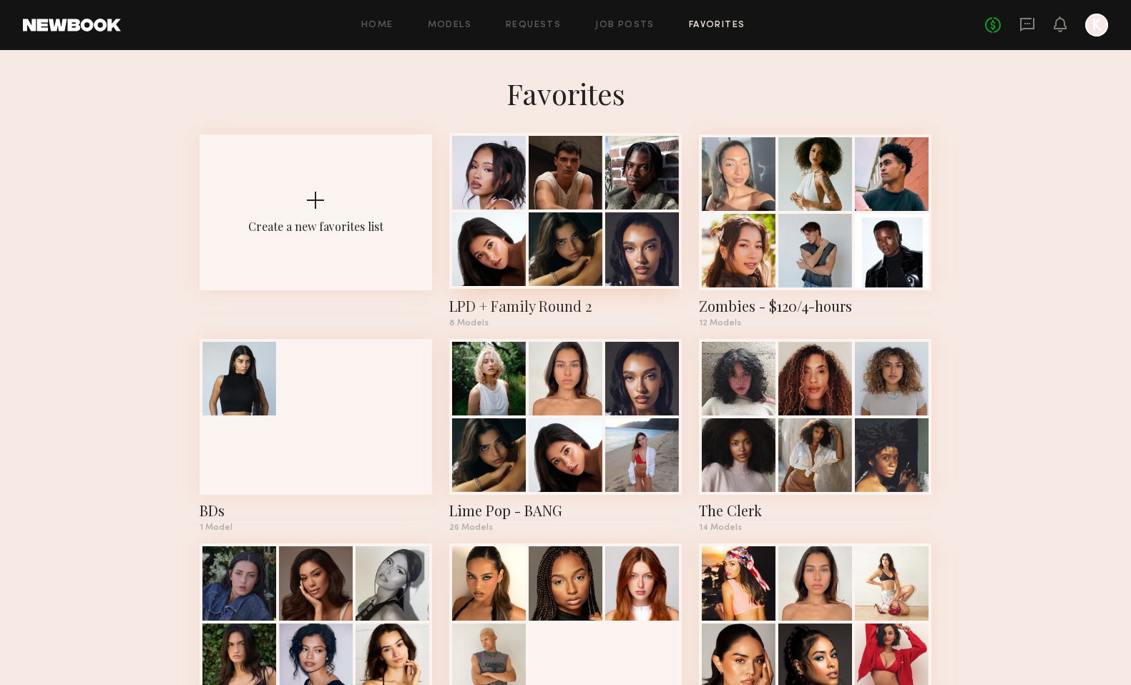
click at [537, 266] on div at bounding box center [566, 250] width 74 height 74
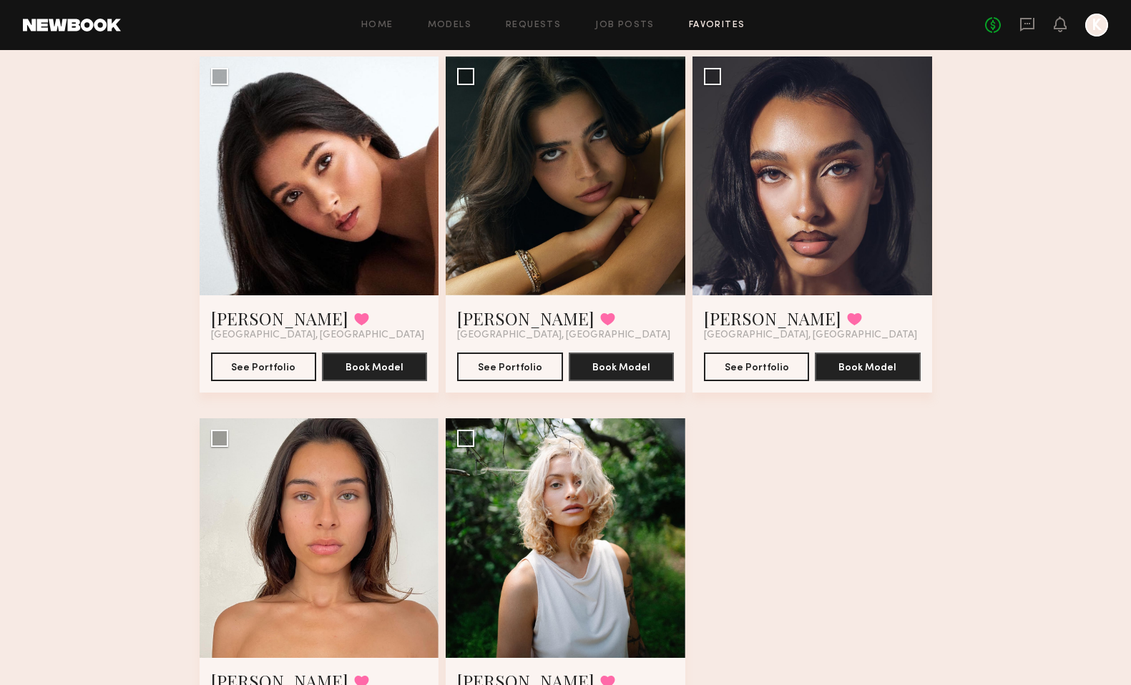
scroll to position [474, 0]
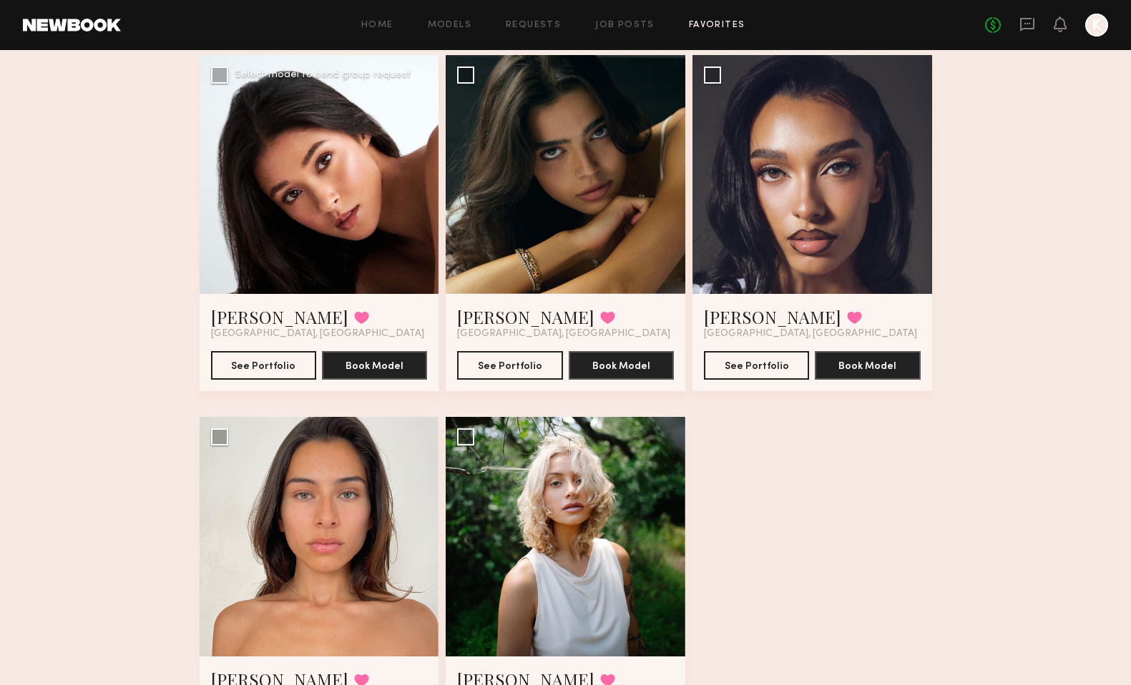
click at [335, 200] on div at bounding box center [320, 175] width 240 height 240
click at [360, 184] on div at bounding box center [320, 175] width 240 height 240
click at [239, 318] on link "Giti T." at bounding box center [279, 317] width 137 height 23
click at [509, 319] on link "Lauren S." at bounding box center [525, 317] width 137 height 23
click at [733, 316] on link "Dominique L." at bounding box center [772, 317] width 137 height 23
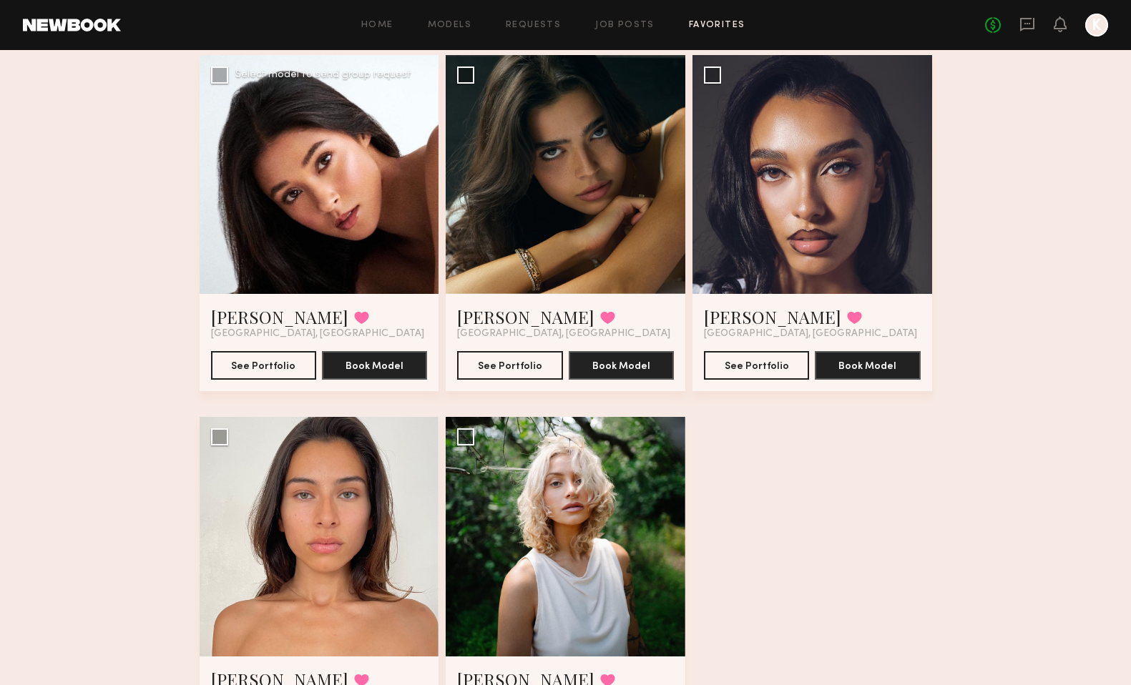
scroll to position [590, 0]
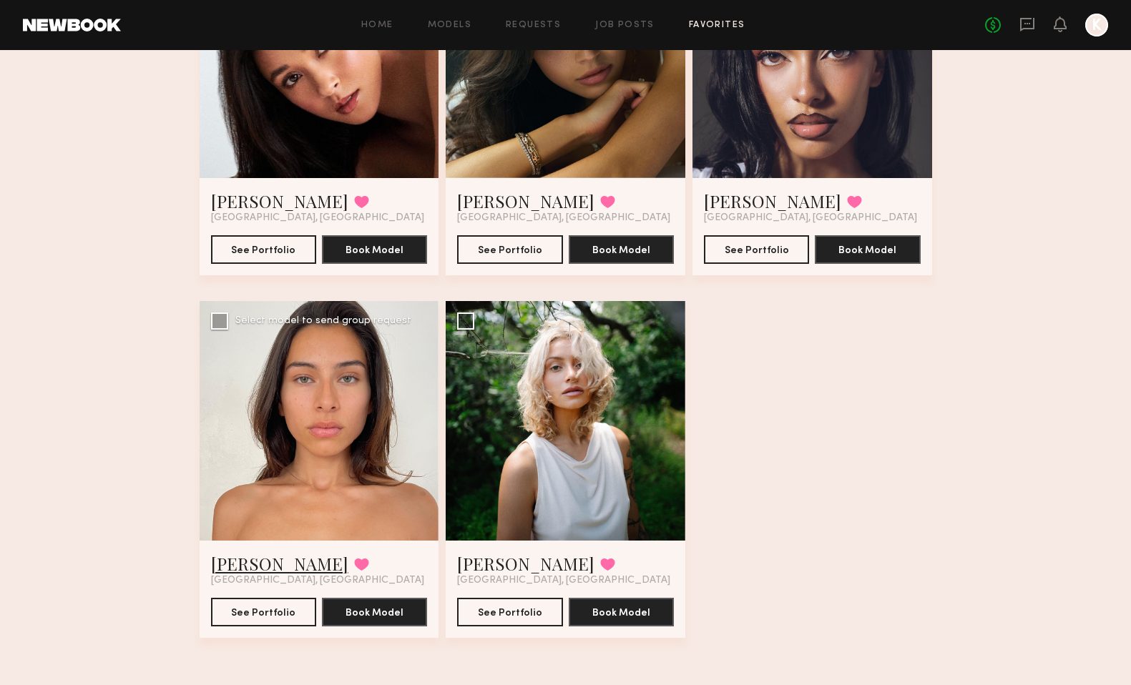
click at [260, 567] on link "Jacquelyne C." at bounding box center [279, 563] width 137 height 23
click at [485, 572] on link "Foster M." at bounding box center [525, 563] width 137 height 23
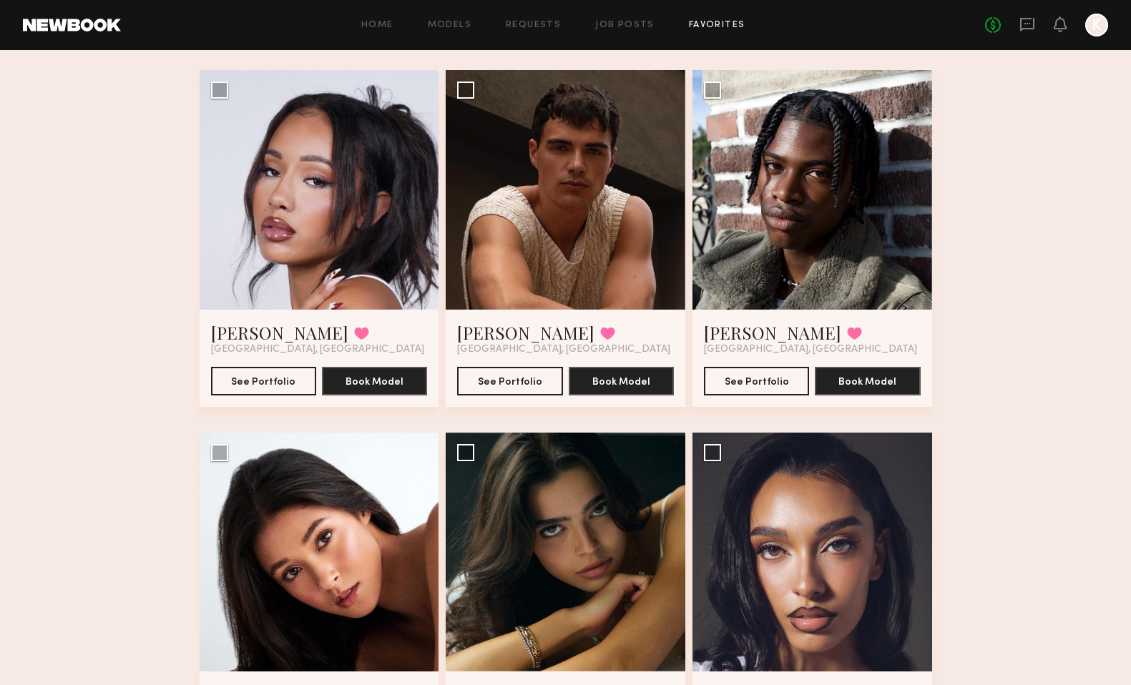
scroll to position [0, 0]
